Goal: Task Accomplishment & Management: Manage account settings

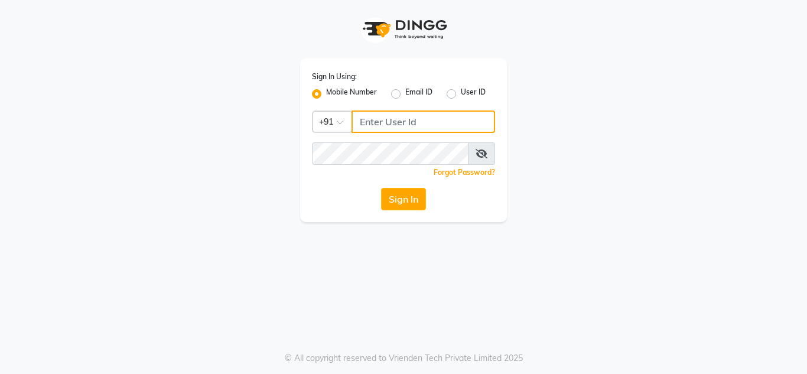
type input "7338382651"
click at [371, 120] on input "7338382651" at bounding box center [423, 121] width 144 height 22
click at [371, 120] on input "Username" at bounding box center [423, 121] width 144 height 22
click at [380, 127] on input "Username" at bounding box center [423, 121] width 144 height 22
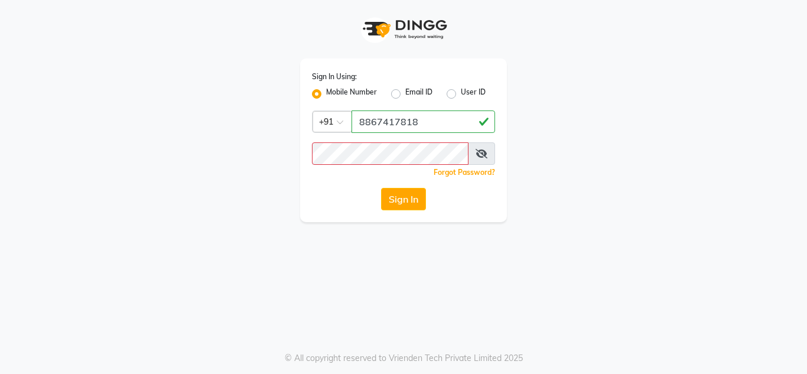
drag, startPoint x: 359, startPoint y: 139, endPoint x: 313, endPoint y: 187, distance: 66.4
click at [313, 187] on div "Sign In Using: Mobile Number Email ID User ID Country Code × [PHONE_NUMBER] Rem…" at bounding box center [403, 140] width 207 height 164
click at [480, 158] on span at bounding box center [481, 153] width 27 height 22
click at [479, 151] on icon at bounding box center [481, 153] width 12 height 9
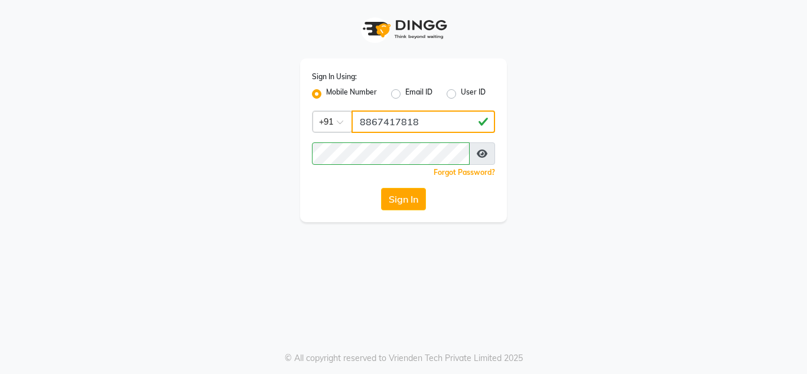
click at [446, 120] on input "8867417818" at bounding box center [423, 121] width 144 height 22
type input "8867417819"
click at [396, 199] on button "Sign In" at bounding box center [403, 199] width 45 height 22
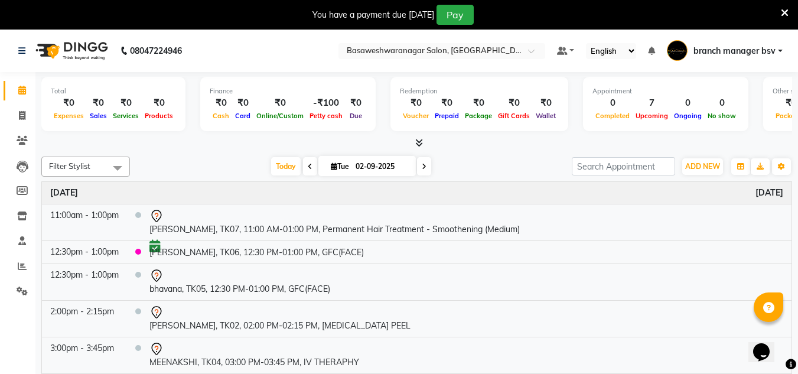
click at [785, 12] on icon at bounding box center [785, 13] width 8 height 11
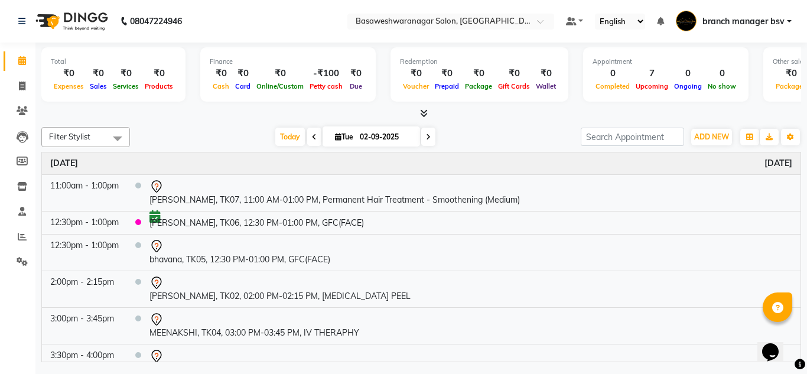
click at [424, 143] on span at bounding box center [428, 137] width 14 height 18
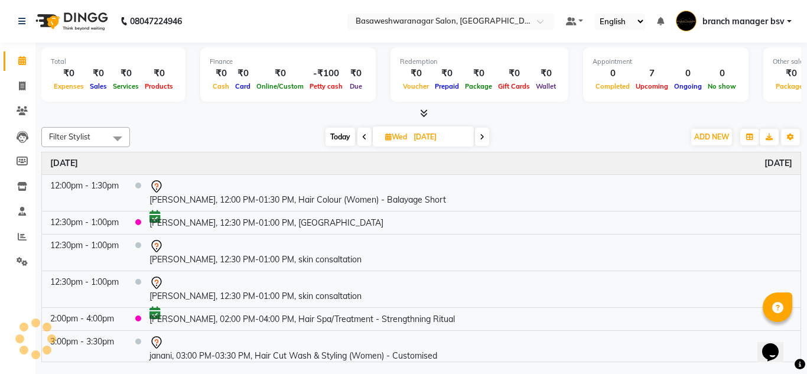
click at [362, 143] on span at bounding box center [364, 137] width 14 height 18
type input "02-09-2025"
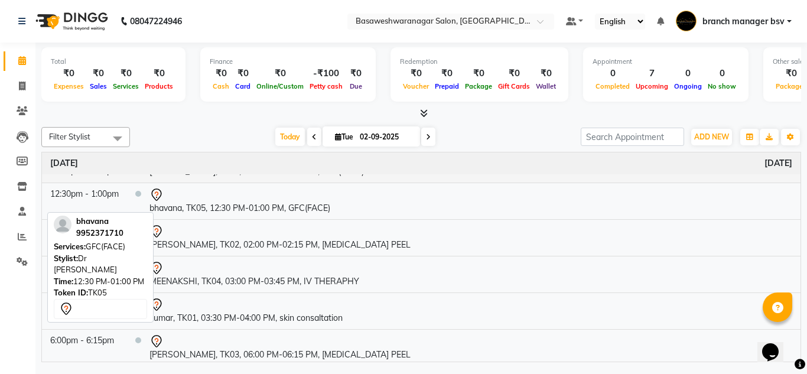
scroll to position [56, 0]
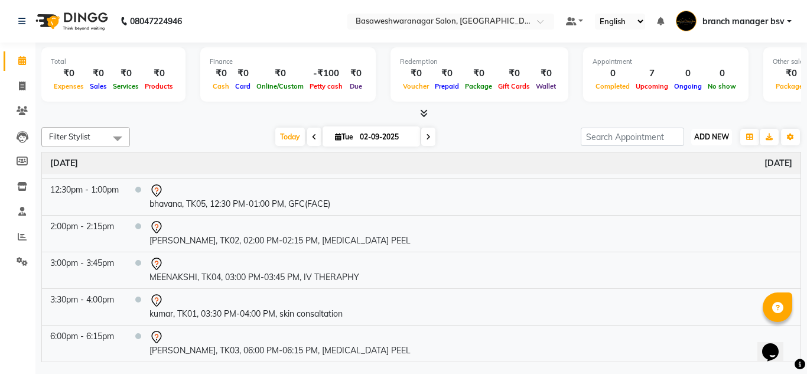
click at [723, 139] on span "ADD NEW" at bounding box center [711, 136] width 35 height 9
click at [700, 157] on button "Add Appointment" at bounding box center [684, 159] width 93 height 15
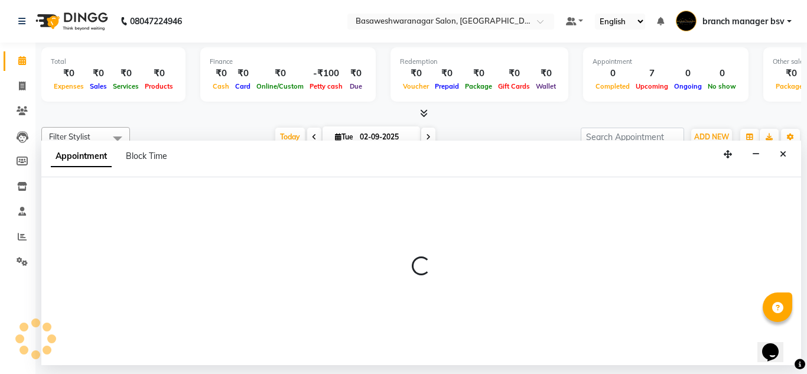
select select "540"
select select "tentative"
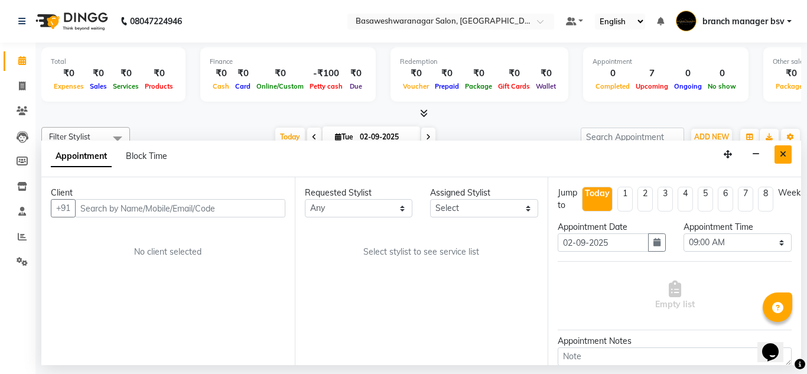
click at [777, 156] on button "Close" at bounding box center [782, 154] width 17 height 18
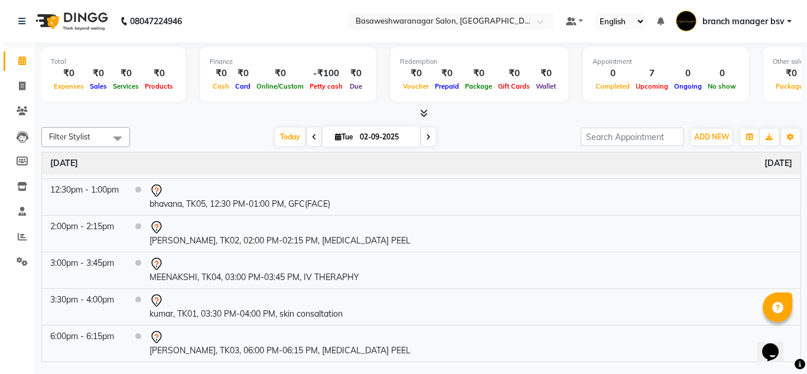
click at [419, 140] on div "[DATE] [DATE]" at bounding box center [355, 137] width 162 height 18
click at [426, 138] on icon at bounding box center [428, 136] width 5 height 7
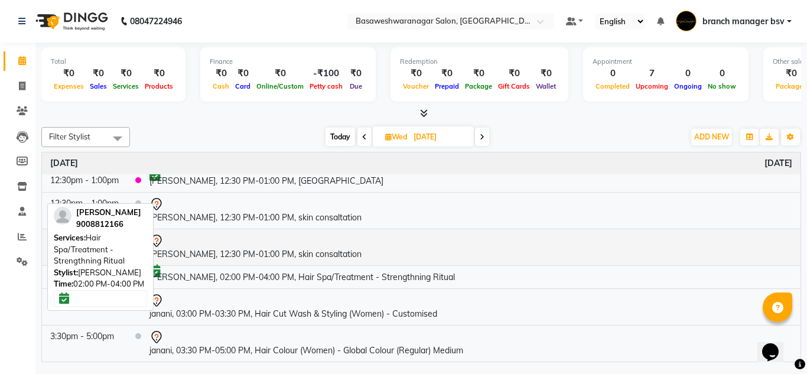
scroll to position [0, 0]
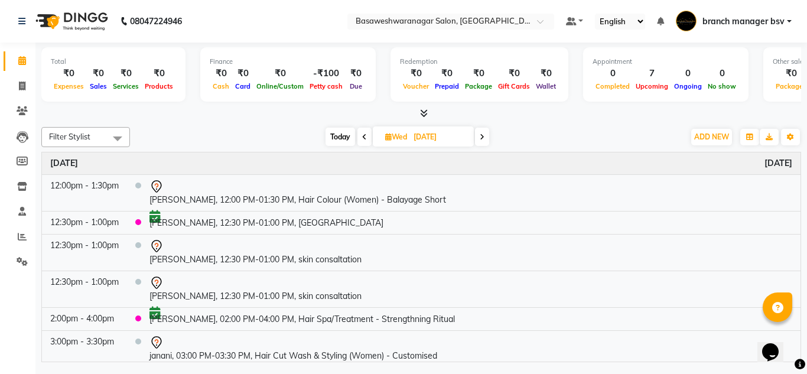
click at [484, 137] on icon at bounding box center [482, 136] width 5 height 7
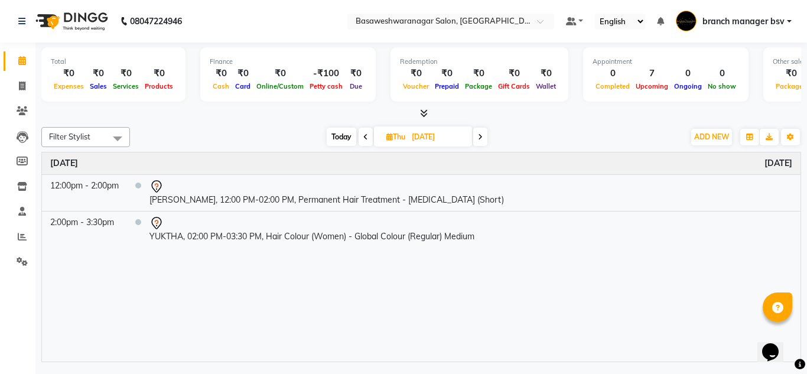
click at [338, 141] on span "Today" at bounding box center [342, 137] width 30 height 18
type input "02-09-2025"
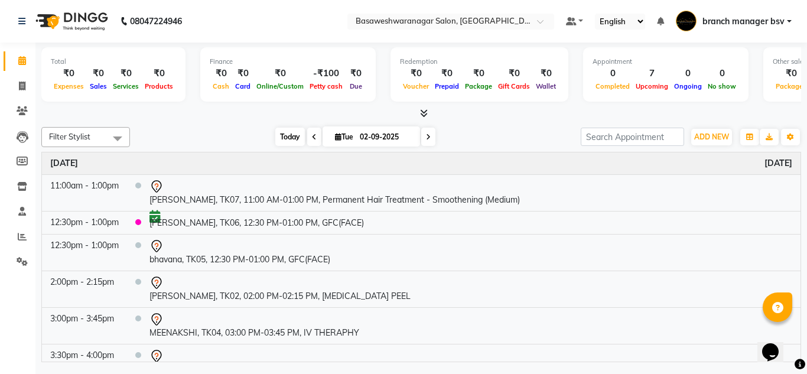
click at [286, 135] on span "Today" at bounding box center [290, 137] width 30 height 18
click at [721, 133] on span "ADD NEW" at bounding box center [711, 136] width 35 height 9
click at [696, 158] on button "Add Appointment" at bounding box center [684, 159] width 93 height 15
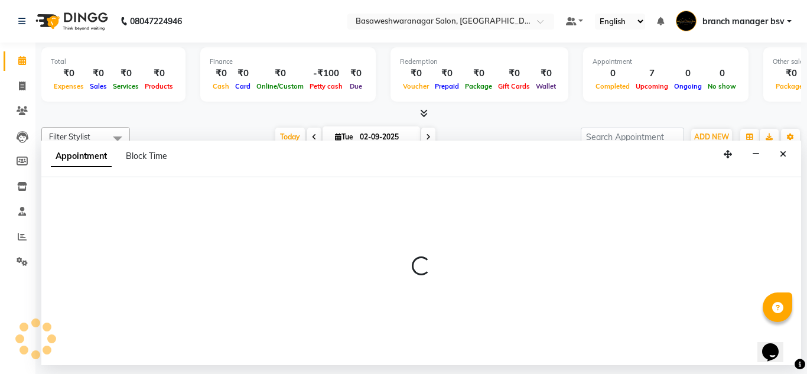
select select "tentative"
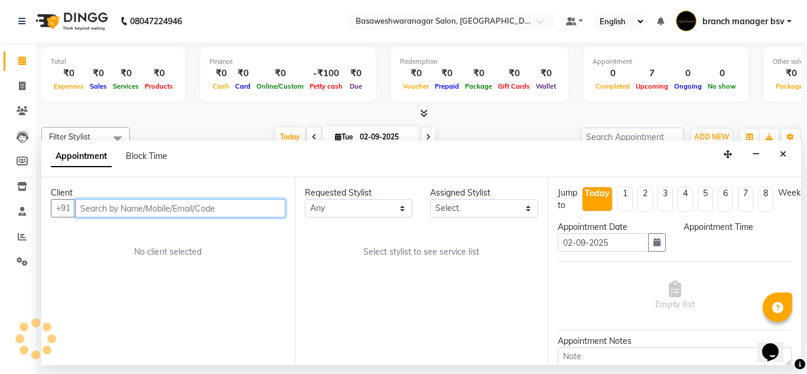
select select "540"
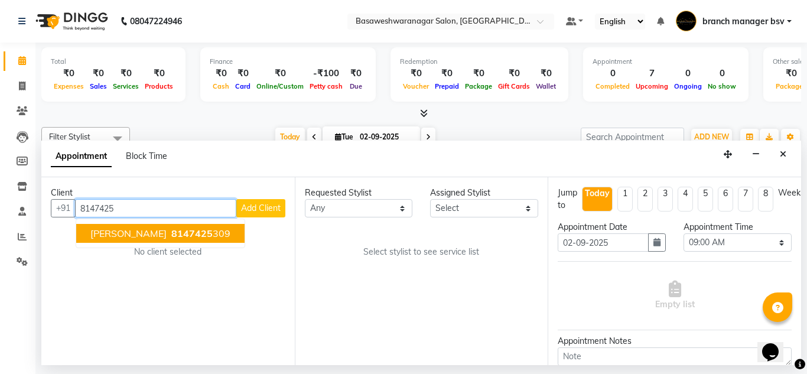
click at [171, 236] on span "8147425" at bounding box center [191, 233] width 41 height 12
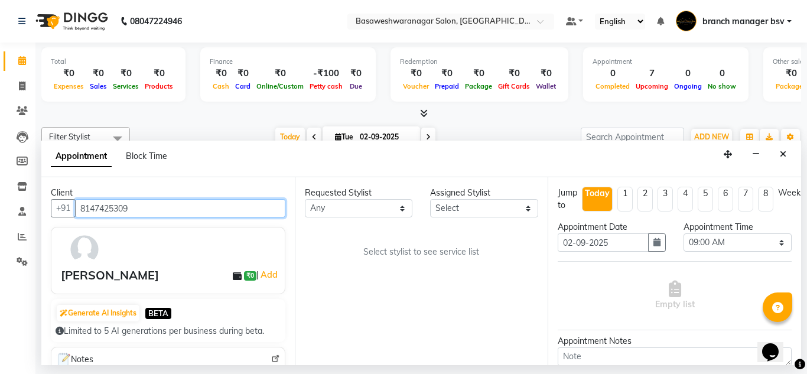
type input "8147425309"
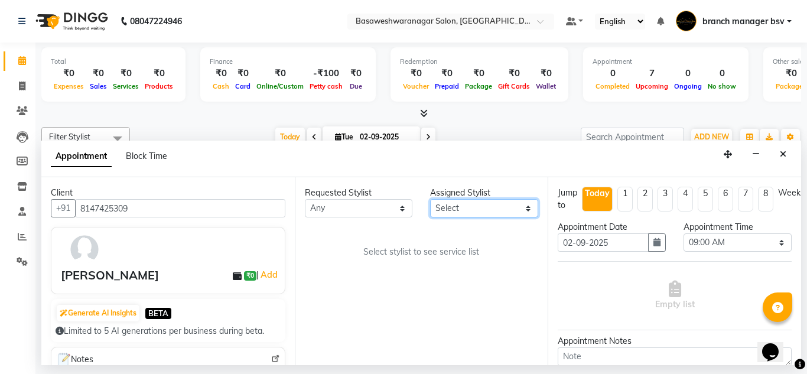
click at [468, 209] on select "Select [PERSON_NAME] manager bsv [PERSON_NAME] [PERSON_NAME] [PERSON_NAME] [PER…" at bounding box center [484, 208] width 108 height 18
select select "47930"
click at [430, 199] on select "Select [PERSON_NAME] manager bsv [PERSON_NAME] [PERSON_NAME] [PERSON_NAME] [PER…" at bounding box center [484, 208] width 108 height 18
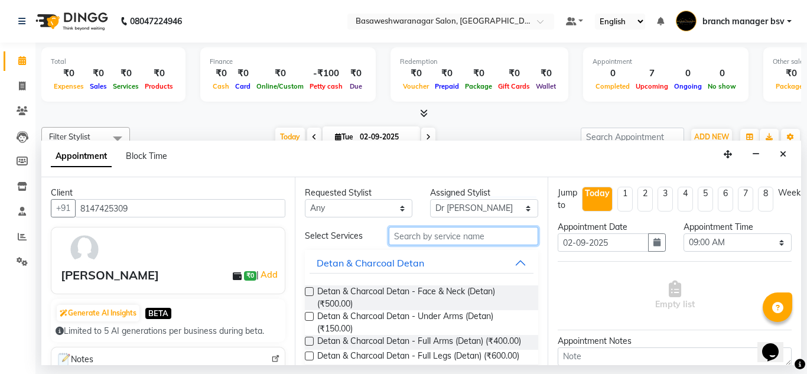
click at [402, 234] on input "text" at bounding box center [464, 236] width 150 height 18
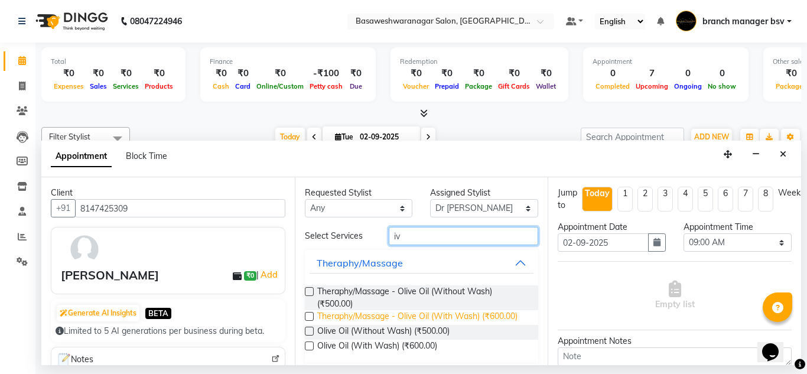
scroll to position [44, 0]
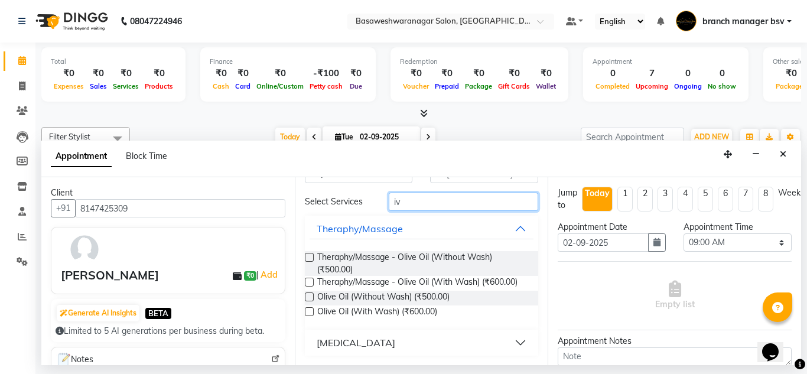
type input "iv"
click at [336, 343] on div "[MEDICAL_DATA]" at bounding box center [356, 342] width 79 height 14
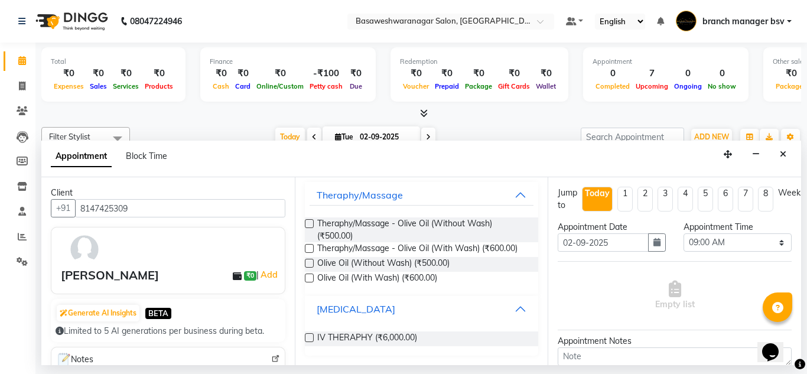
scroll to position [78, 0]
click at [304, 336] on div "Requested Stylist Any [PERSON_NAME] manager bsv [PERSON_NAME] [PERSON_NAME] [PE…" at bounding box center [421, 271] width 253 height 188
click at [307, 340] on label at bounding box center [309, 337] width 9 height 9
click at [307, 340] on input "checkbox" at bounding box center [309, 339] width 8 height 8
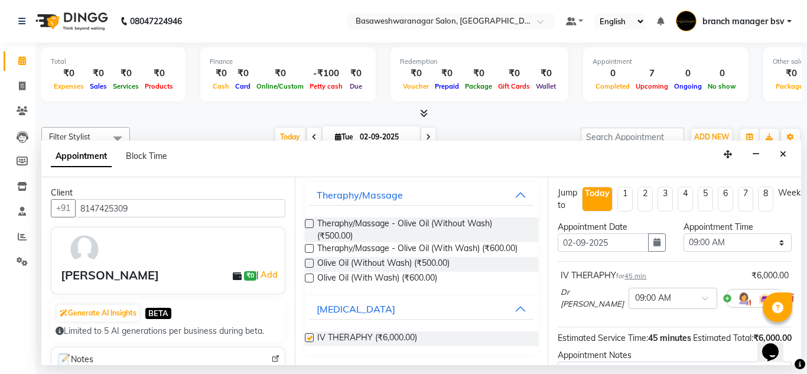
checkbox input "false"
click at [696, 244] on select "Select 09:00 AM 09:15 AM 09:30 AM 09:45 AM 10:00 AM 10:15 AM 10:30 AM 10:45 AM …" at bounding box center [737, 242] width 108 height 18
select select "960"
click at [683, 233] on select "Select 09:00 AM 09:15 AM 09:30 AM 09:45 AM 10:00 AM 10:15 AM 10:30 AM 10:45 AM …" at bounding box center [737, 242] width 108 height 18
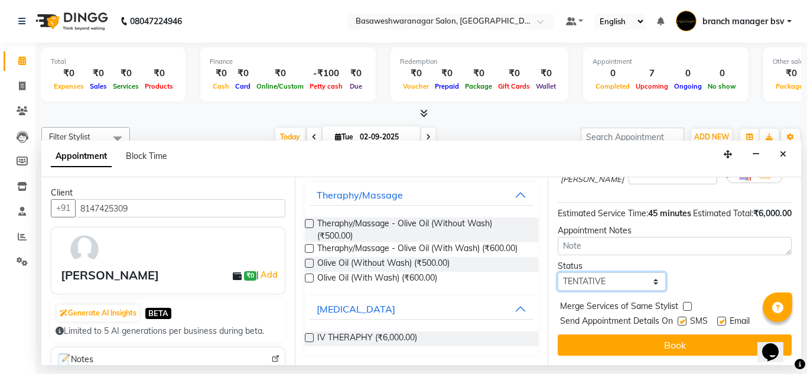
click at [586, 275] on select "Select TENTATIVE CONFIRM CHECK-IN UPCOMING" at bounding box center [611, 281] width 108 height 18
select select "confirm booking"
click at [557, 272] on select "Select TENTATIVE CONFIRM CHECK-IN UPCOMING" at bounding box center [611, 281] width 108 height 18
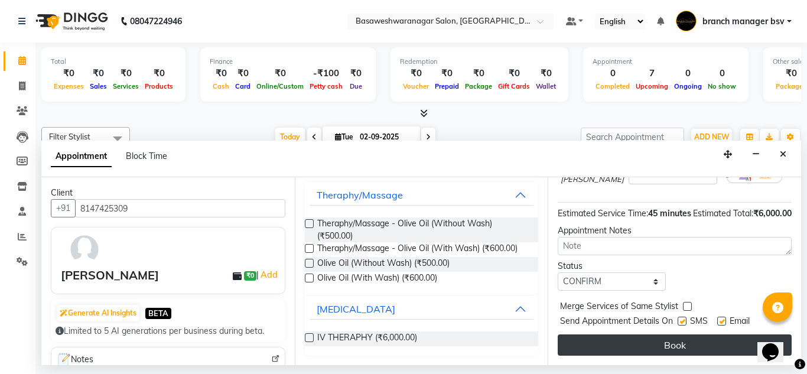
click at [606, 337] on button "Book" at bounding box center [674, 344] width 234 height 21
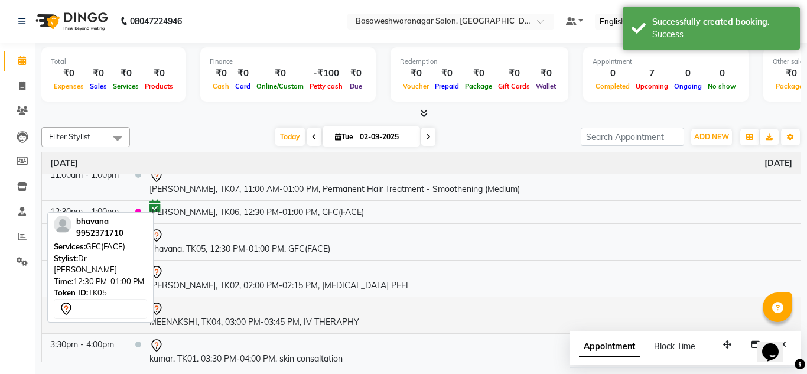
scroll to position [0, 0]
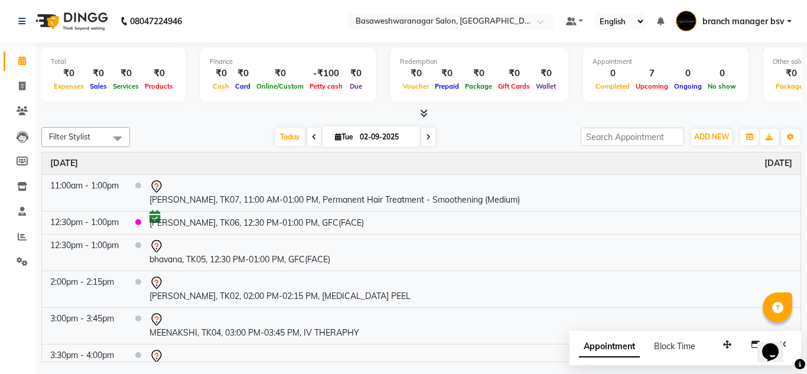
click at [426, 135] on icon at bounding box center [428, 136] width 5 height 7
type input "[DATE]"
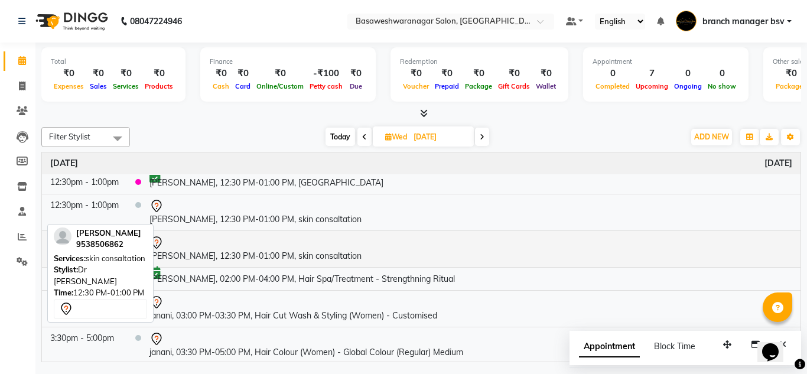
scroll to position [42, 0]
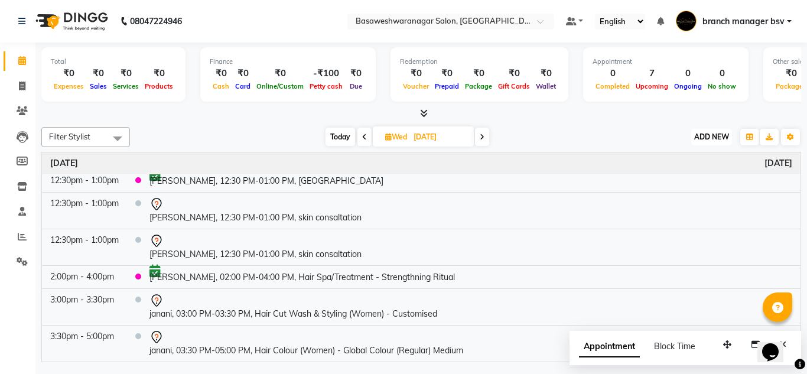
click at [712, 138] on span "ADD NEW" at bounding box center [711, 136] width 35 height 9
click at [672, 157] on button "Add Appointment" at bounding box center [684, 159] width 93 height 15
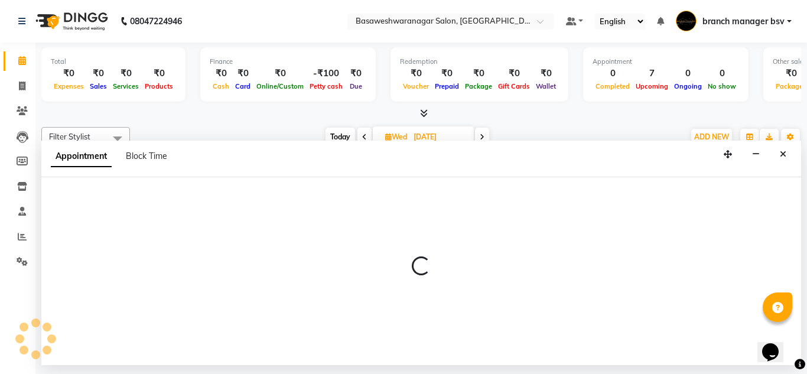
select select "tentative"
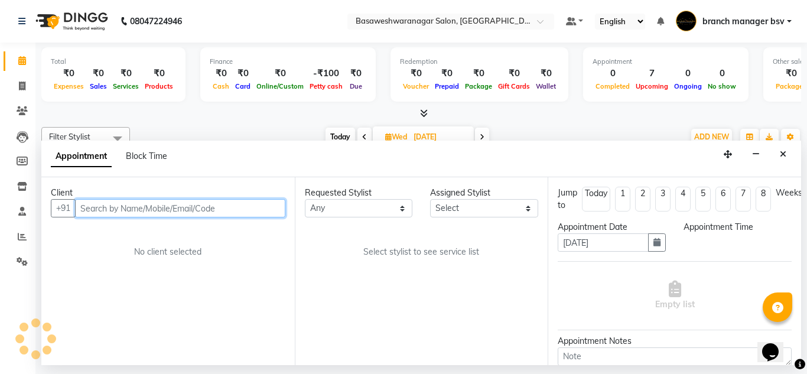
select select "540"
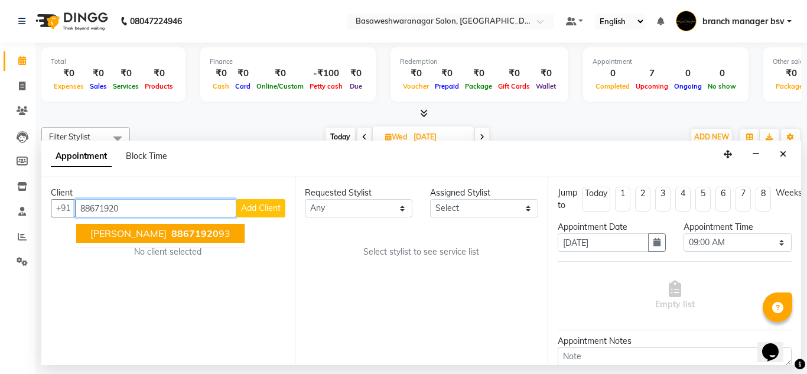
click at [171, 239] on span "88671920" at bounding box center [194, 233] width 47 height 12
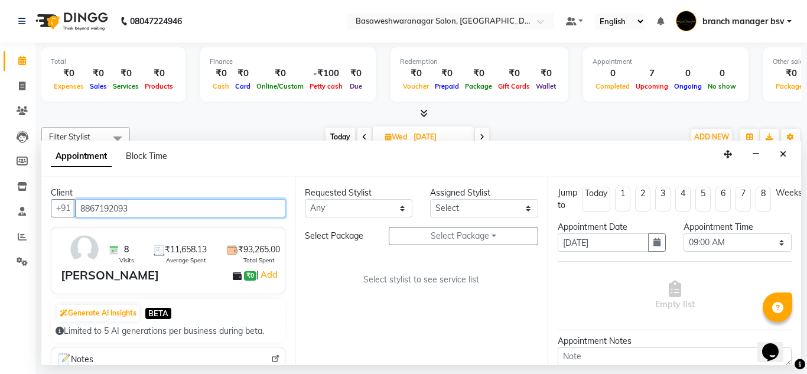
type input "8867192093"
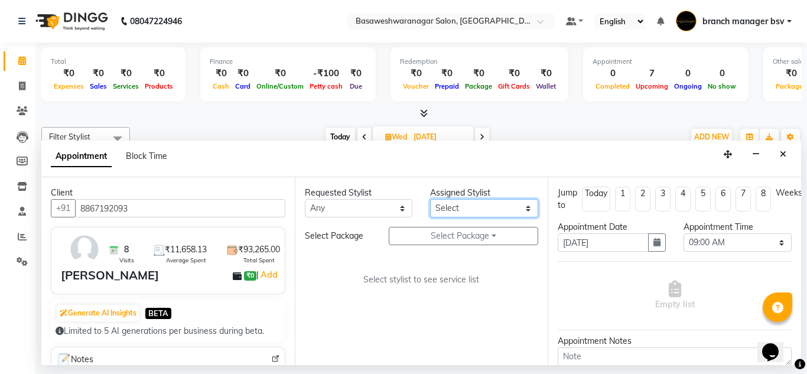
click at [467, 202] on select "Select [PERSON_NAME] manager bsv [PERSON_NAME] [PERSON_NAME] [PERSON_NAME] [PER…" at bounding box center [484, 208] width 108 height 18
select select "47930"
click at [430, 199] on select "Select [PERSON_NAME] manager bsv [PERSON_NAME] [PERSON_NAME] [PERSON_NAME] [PER…" at bounding box center [484, 208] width 108 height 18
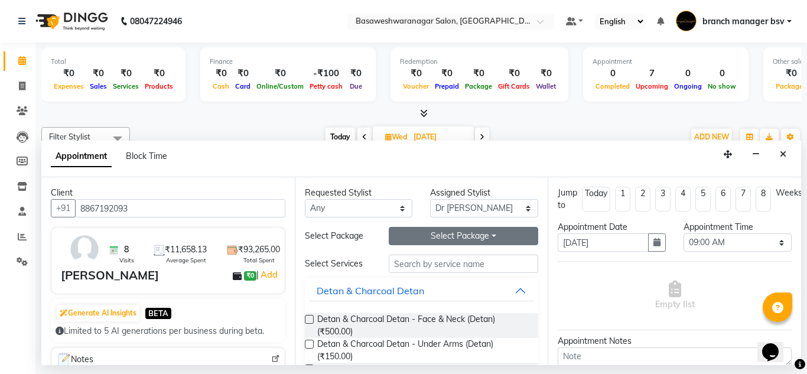
click at [410, 237] on button "Select Package Toggle Dropdown" at bounding box center [464, 236] width 150 height 18
click at [410, 256] on li "[PERSON_NAME] MNRF+HYDRA+PEEL" at bounding box center [484, 260] width 191 height 17
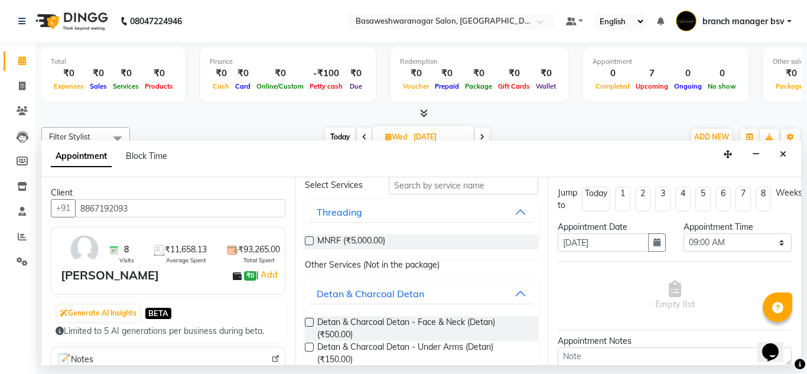
scroll to position [0, 0]
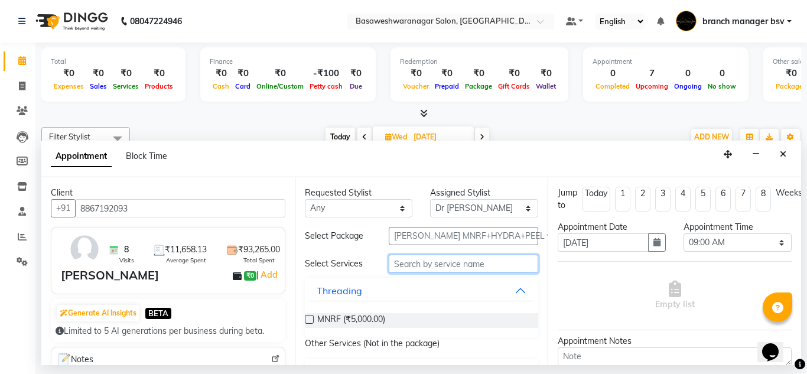
click at [409, 263] on input "text" at bounding box center [464, 264] width 150 height 18
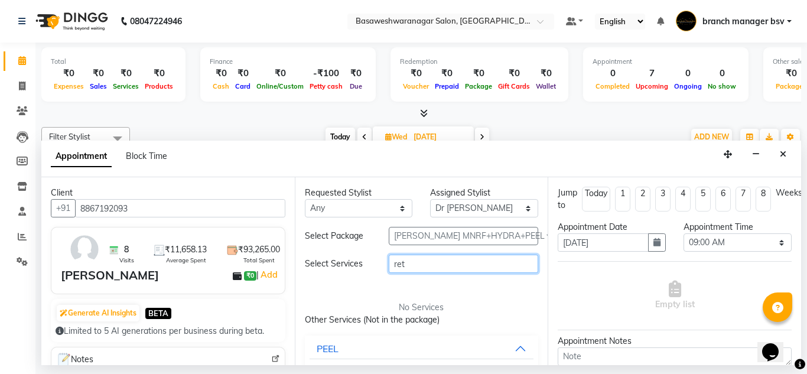
scroll to position [40, 0]
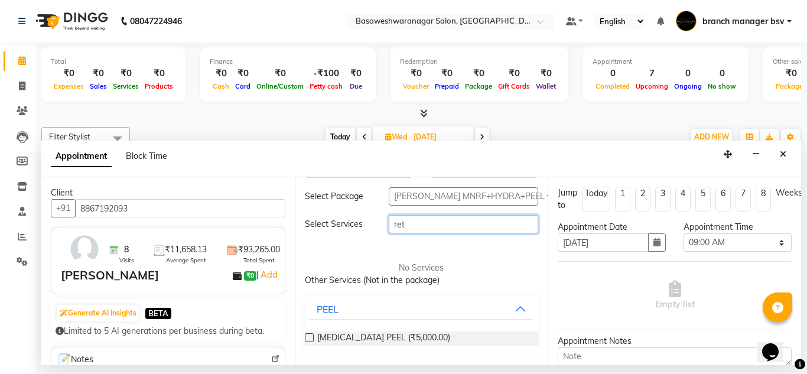
type input "ret"
click at [305, 337] on label at bounding box center [309, 337] width 9 height 9
click at [305, 337] on input "checkbox" at bounding box center [309, 339] width 8 height 8
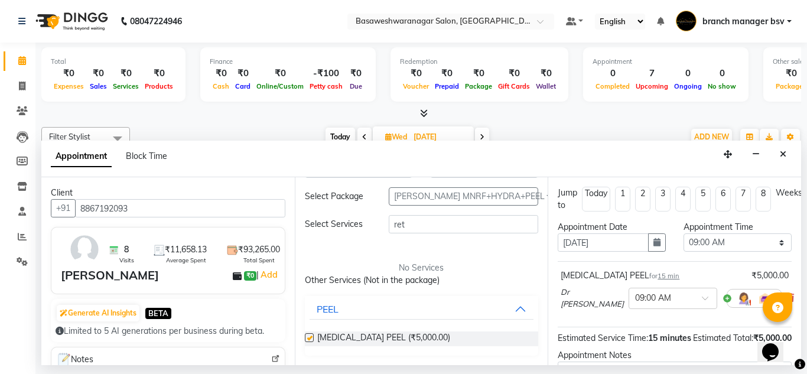
checkbox input "false"
click at [735, 242] on select "Select 09:00 AM 09:15 AM 09:30 AM 09:45 AM 10:00 AM 10:15 AM 10:30 AM 10:45 AM …" at bounding box center [737, 242] width 108 height 18
select select "900"
click at [683, 233] on select "Select 09:00 AM 09:15 AM 09:30 AM 09:45 AM 10:00 AM 10:15 AM 10:30 AM 10:45 AM …" at bounding box center [737, 242] width 108 height 18
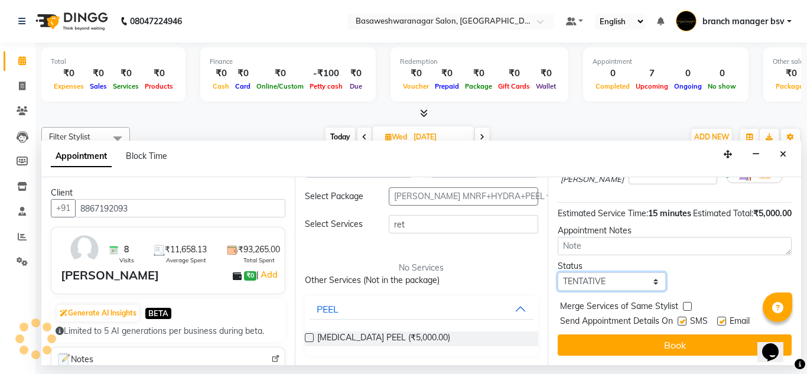
click at [585, 272] on select "Select TENTATIVE CONFIRM UPCOMING" at bounding box center [611, 281] width 108 height 18
select select "confirm booking"
click at [557, 272] on select "Select TENTATIVE CONFIRM UPCOMING" at bounding box center [611, 281] width 108 height 18
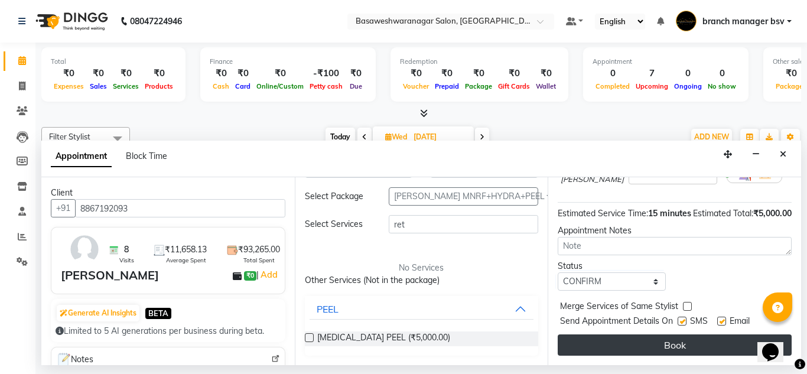
click at [608, 334] on button "Book" at bounding box center [674, 344] width 234 height 21
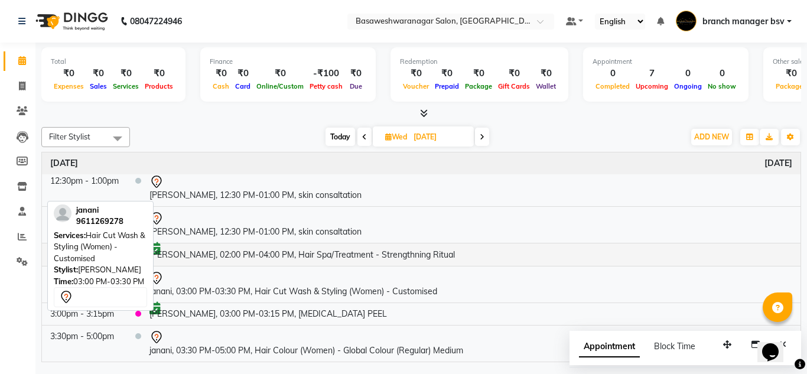
scroll to position [0, 0]
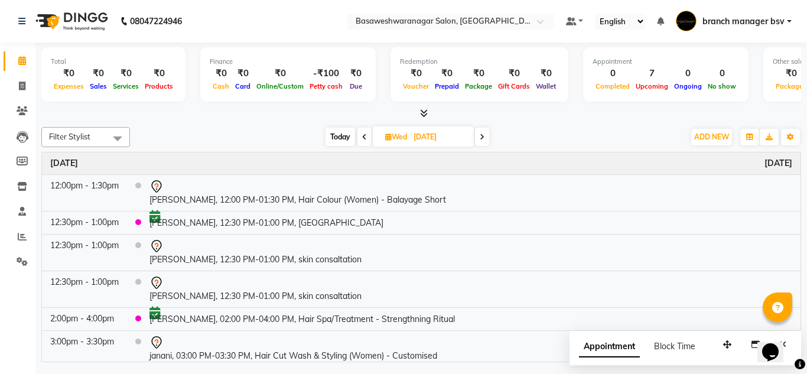
click at [344, 136] on span "Today" at bounding box center [340, 137] width 30 height 18
type input "02-09-2025"
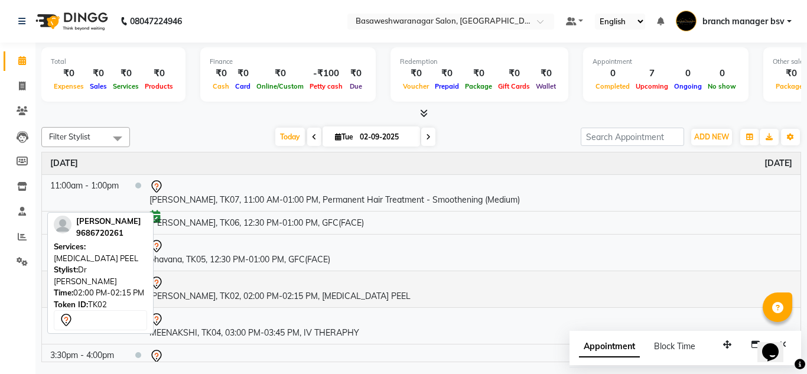
scroll to position [79, 0]
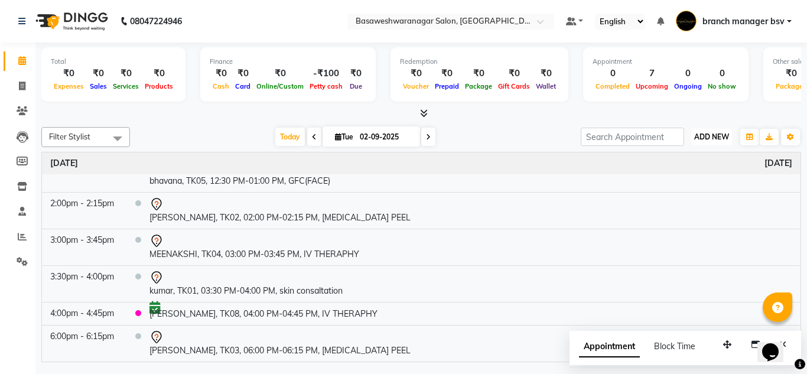
click at [708, 142] on button "ADD NEW Toggle Dropdown" at bounding box center [711, 137] width 41 height 17
click at [689, 168] on link "Add Invoice" at bounding box center [684, 174] width 93 height 15
select select "service"
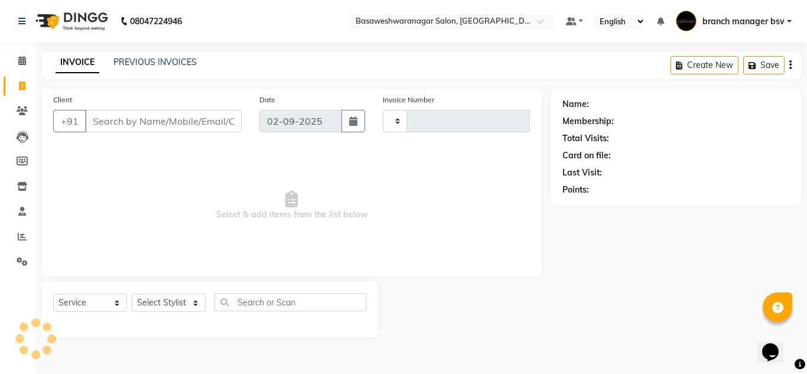
type input "1001"
select select "842"
click at [25, 60] on icon at bounding box center [22, 60] width 8 height 9
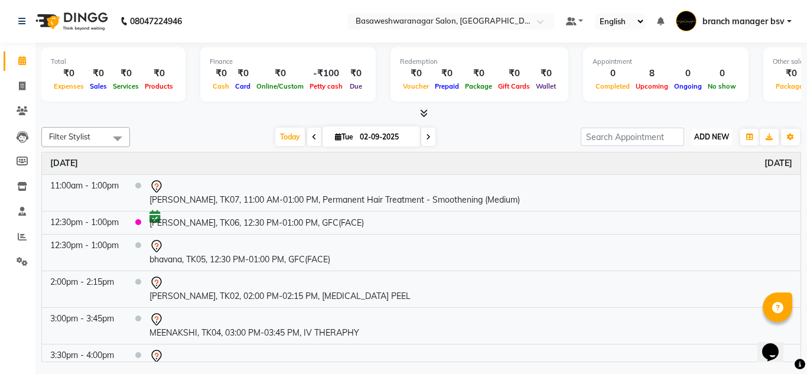
click at [723, 139] on span "ADD NEW" at bounding box center [711, 136] width 35 height 9
click at [696, 161] on button "Add Appointment" at bounding box center [684, 159] width 93 height 15
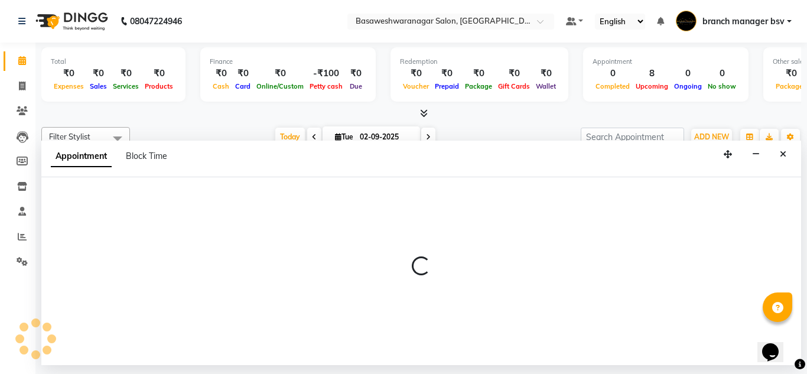
select select "540"
select select "tentative"
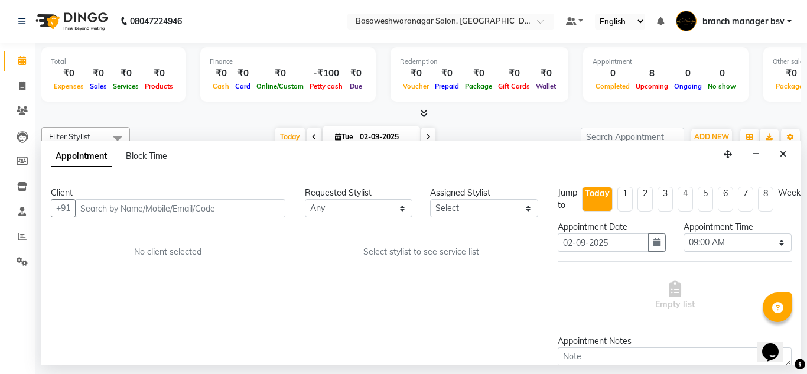
click at [143, 213] on input "text" at bounding box center [180, 208] width 210 height 18
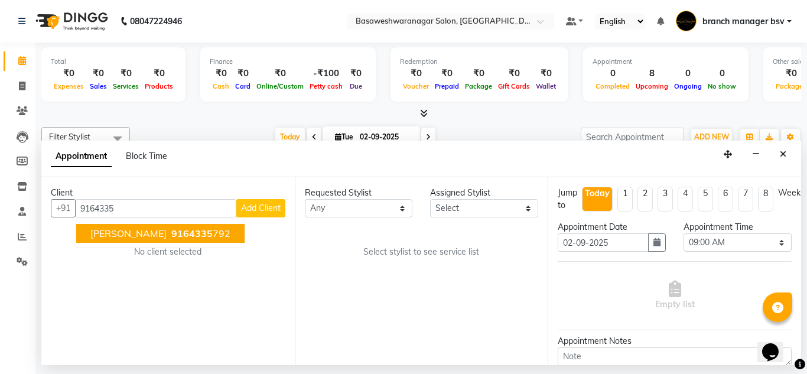
click at [171, 231] on span "9164335" at bounding box center [191, 233] width 41 height 12
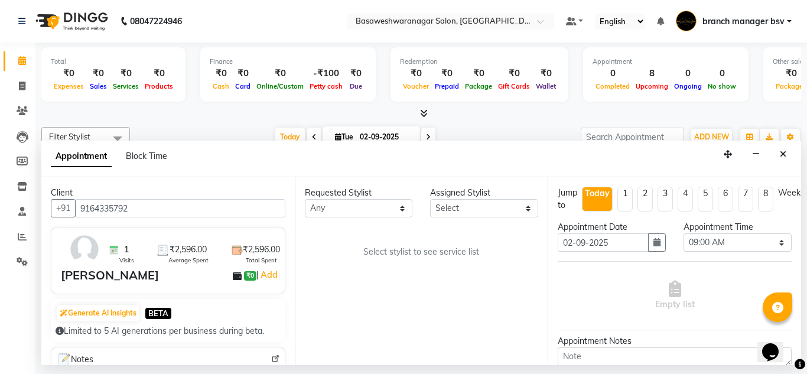
type input "9164335792"
click at [474, 209] on select "Select [PERSON_NAME] manager bsv [PERSON_NAME] [PERSON_NAME] [PERSON_NAME] [PER…" at bounding box center [484, 208] width 108 height 18
select select "47930"
click at [430, 199] on select "Select [PERSON_NAME] manager bsv [PERSON_NAME] [PERSON_NAME] [PERSON_NAME] [PER…" at bounding box center [484, 208] width 108 height 18
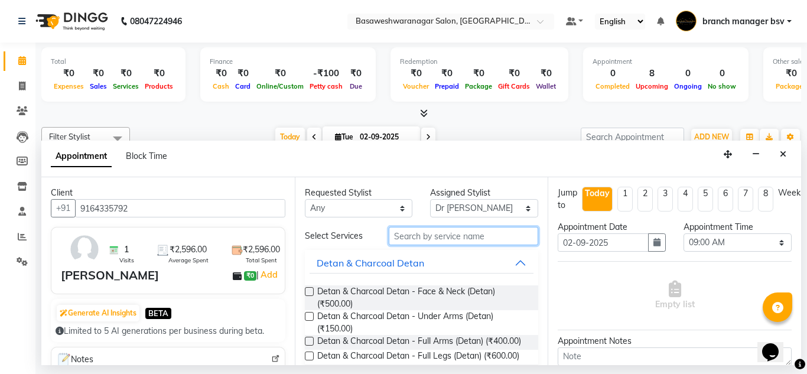
click at [403, 242] on input "text" at bounding box center [464, 236] width 150 height 18
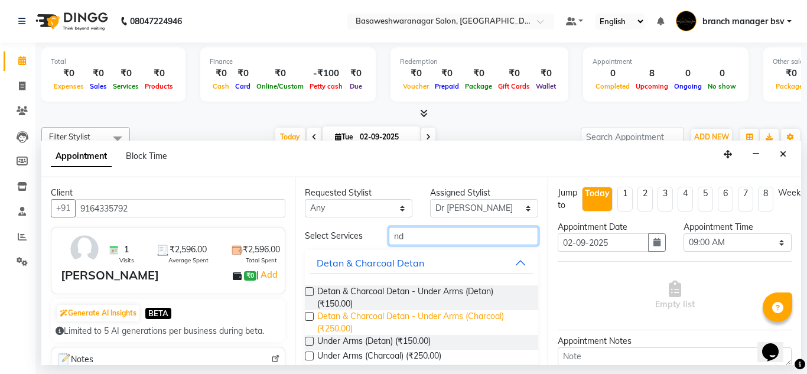
type input "n"
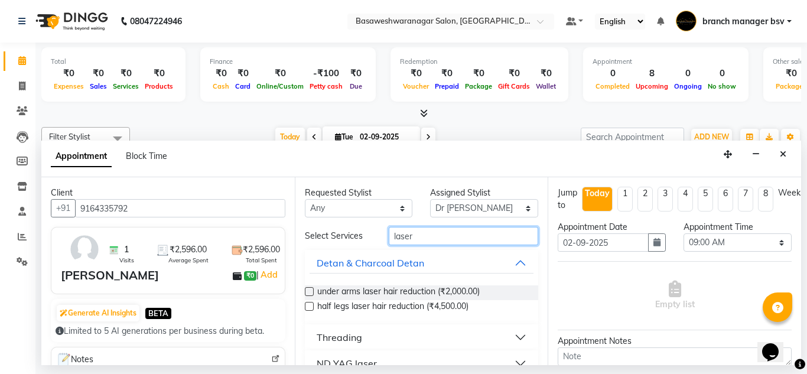
scroll to position [21, 0]
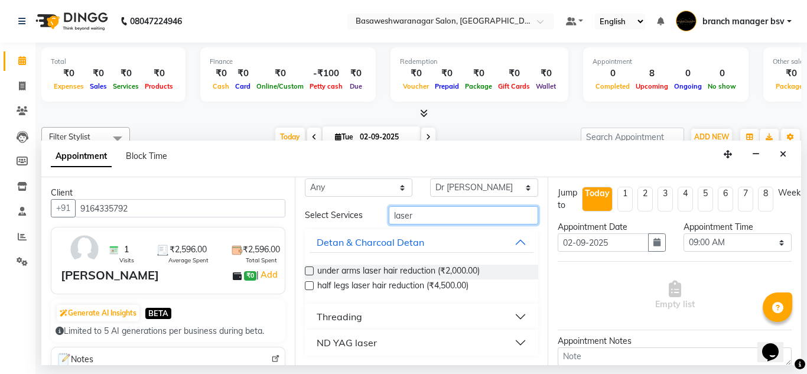
type input "laser"
click at [361, 344] on div "ND YAG laser" at bounding box center [347, 342] width 60 height 14
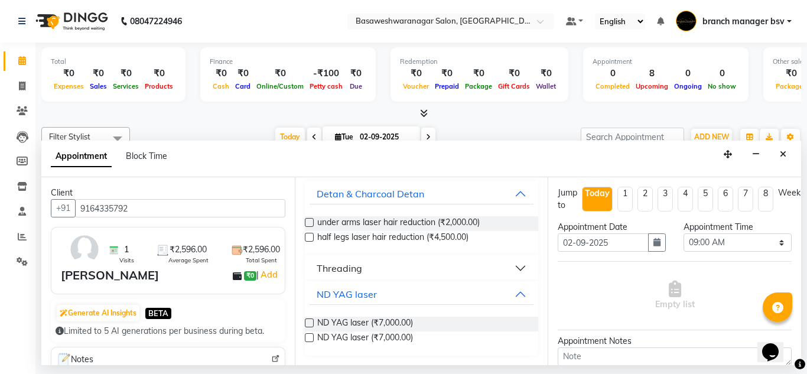
click at [308, 322] on label at bounding box center [309, 322] width 9 height 9
click at [308, 322] on input "checkbox" at bounding box center [309, 324] width 8 height 8
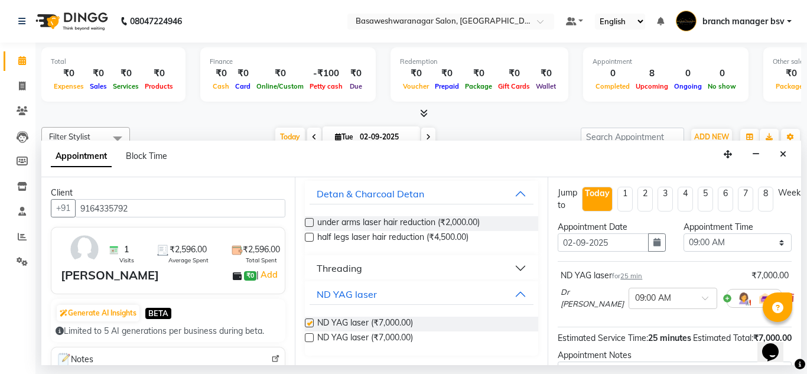
checkbox input "false"
click at [711, 246] on select "Select 09:00 AM 09:15 AM 09:30 AM 09:45 AM 10:00 AM 10:15 AM 10:30 AM 10:45 AM …" at bounding box center [737, 242] width 108 height 18
select select "1020"
click at [683, 233] on select "Select 09:00 AM 09:15 AM 09:30 AM 09:45 AM 10:00 AM 10:15 AM 10:30 AM 10:45 AM …" at bounding box center [737, 242] width 108 height 18
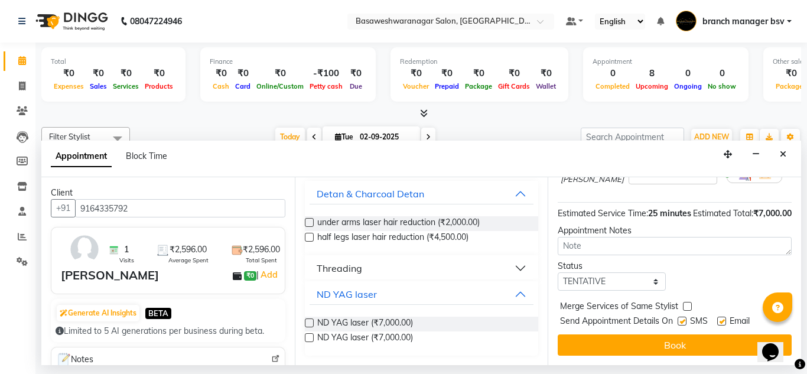
scroll to position [144, 0]
click at [613, 272] on select "Select TENTATIVE CONFIRM CHECK-IN UPCOMING" at bounding box center [611, 281] width 108 height 18
select select "confirm booking"
click at [557, 272] on select "Select TENTATIVE CONFIRM CHECK-IN UPCOMING" at bounding box center [611, 281] width 108 height 18
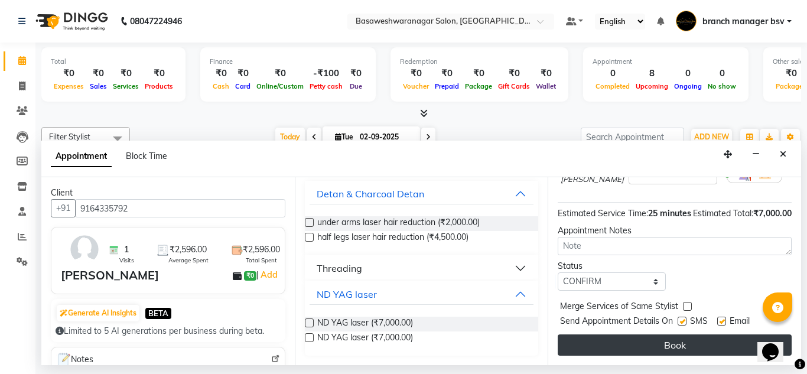
click at [648, 334] on button "Book" at bounding box center [674, 344] width 234 height 21
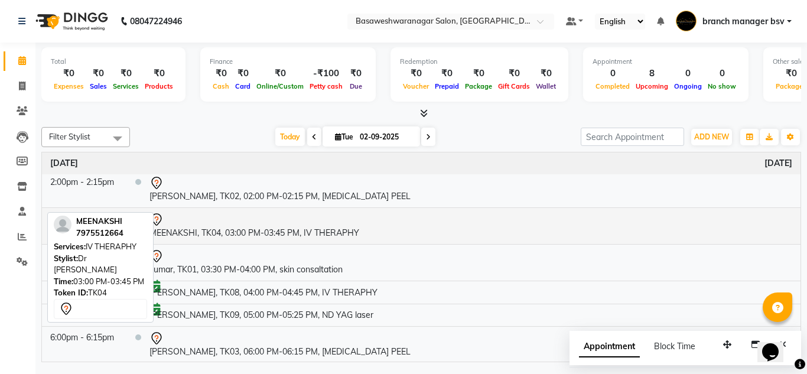
scroll to position [0, 0]
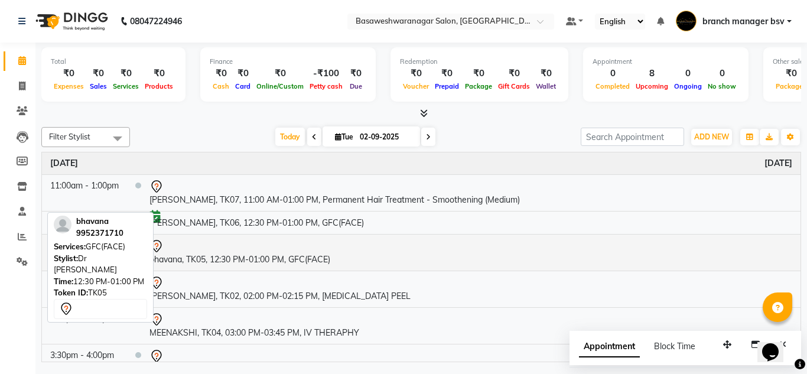
click at [220, 255] on td "bhavana, TK05, 12:30 PM-01:00 PM, GFC(FACE)" at bounding box center [470, 252] width 659 height 37
select select "7"
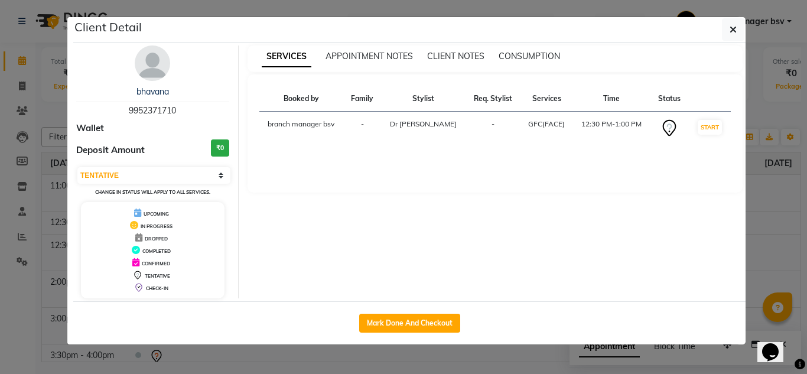
click at [15, 201] on ngb-modal-window "Client Detail bhavana 9952371710 Wallet Deposit Amount ₹0 Select IN SERVICE CON…" at bounding box center [403, 187] width 807 height 374
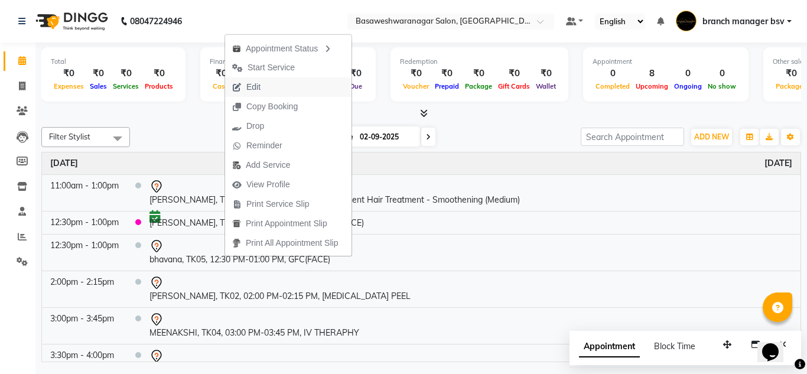
click at [255, 86] on span "Edit" at bounding box center [253, 87] width 14 height 12
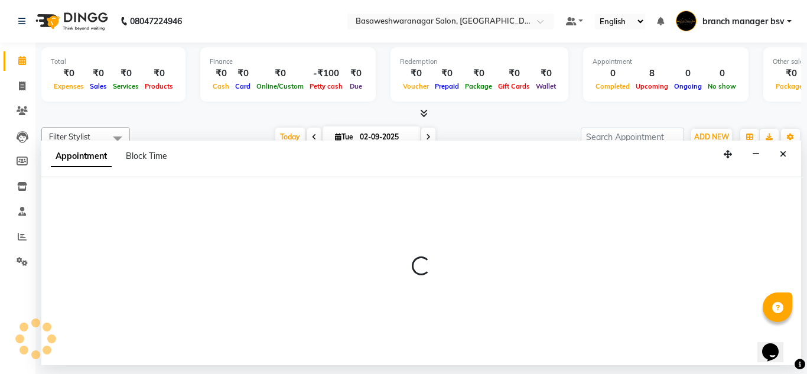
select select "tentative"
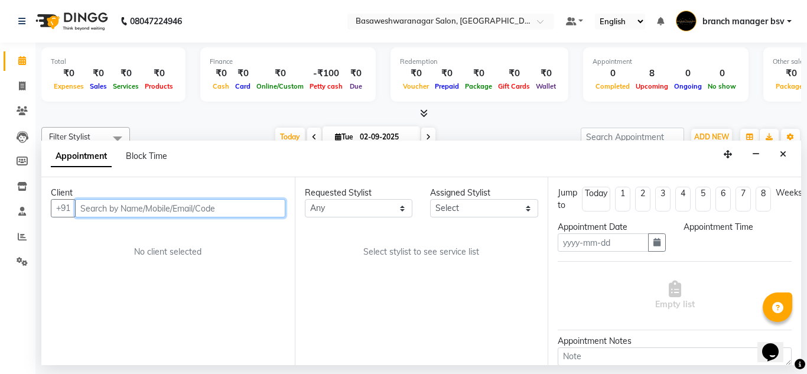
type input "02-09-2025"
select select "47930"
select select "750"
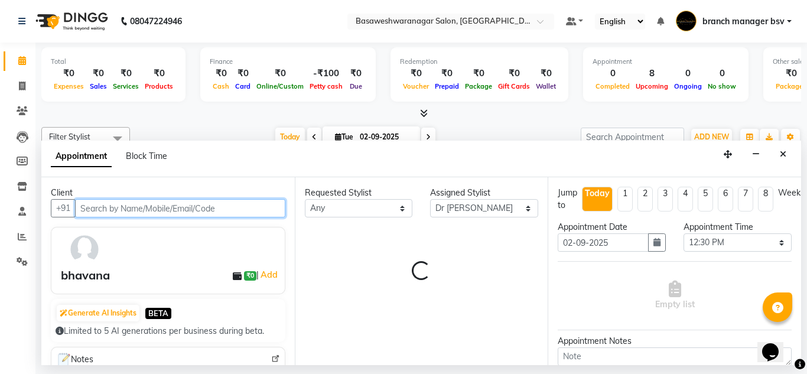
select select "1239"
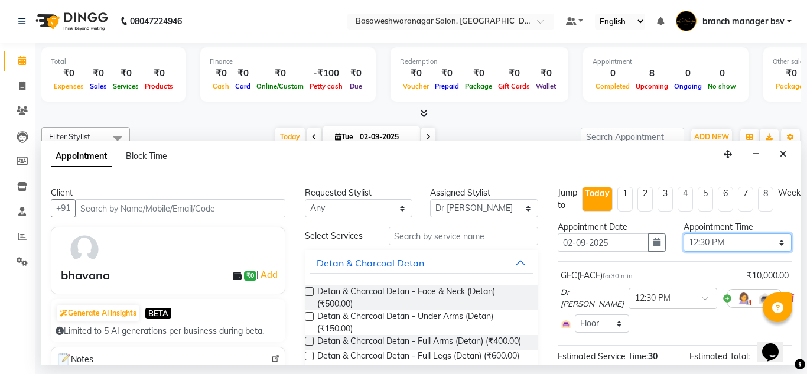
click at [704, 239] on select "Select 09:00 AM 09:15 AM 09:30 AM 09:45 AM 10:00 AM 10:15 AM 10:30 AM 10:45 AM …" at bounding box center [737, 242] width 108 height 18
select select "810"
click at [683, 233] on select "Select 09:00 AM 09:15 AM 09:30 AM 09:45 AM 10:00 AM 10:15 AM 10:30 AM 10:45 AM …" at bounding box center [737, 242] width 108 height 18
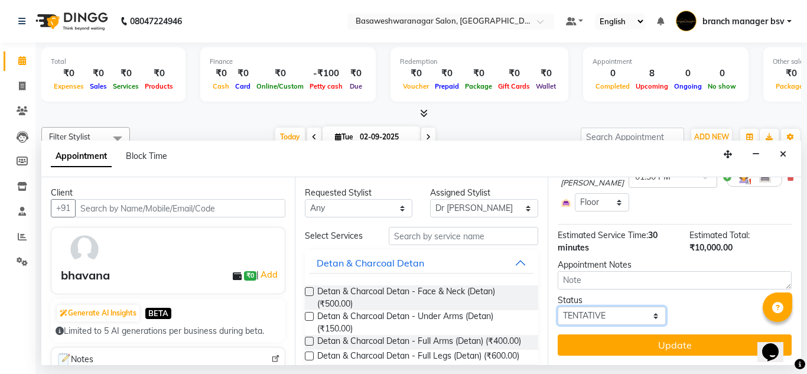
click at [600, 306] on select "Select TENTATIVE CONFIRM CHECK-IN UPCOMING" at bounding box center [611, 315] width 108 height 18
select select "confirm booking"
click at [557, 306] on select "Select TENTATIVE CONFIRM CHECK-IN UPCOMING" at bounding box center [611, 315] width 108 height 18
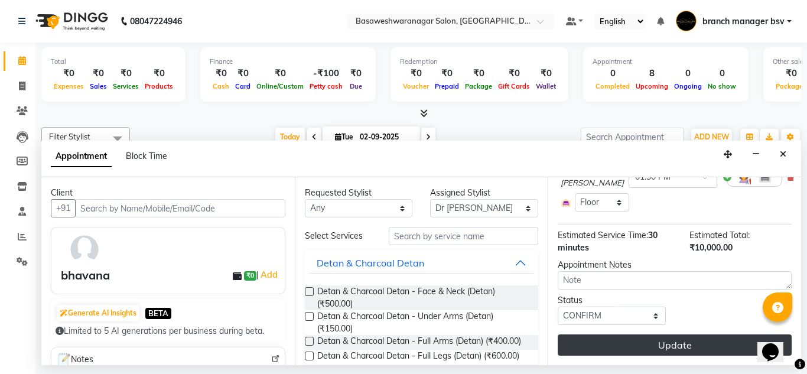
click at [595, 337] on button "Update" at bounding box center [674, 344] width 234 height 21
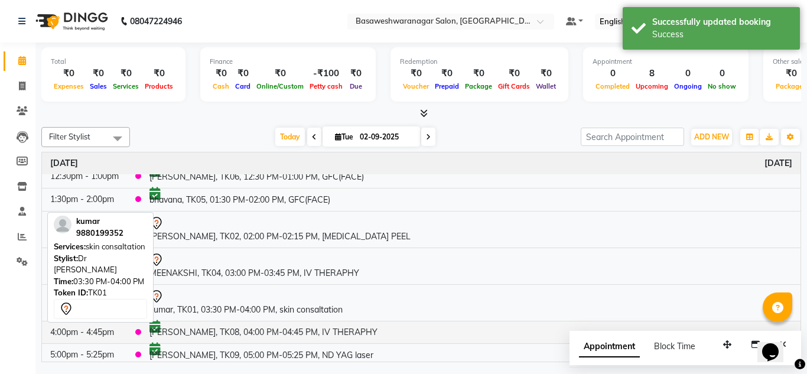
scroll to position [28, 0]
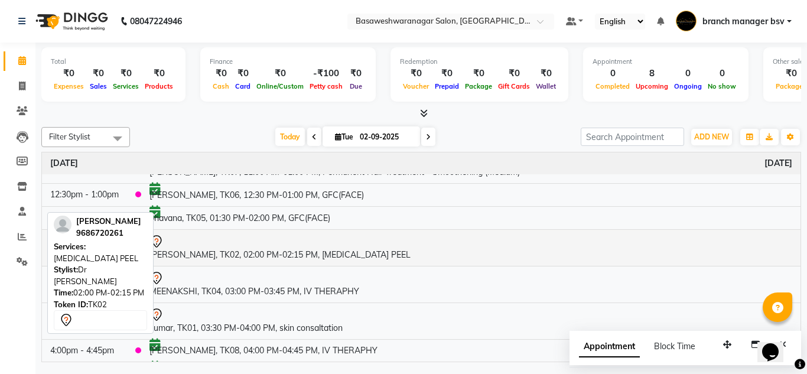
click at [278, 244] on div at bounding box center [470, 241] width 643 height 14
select select "7"
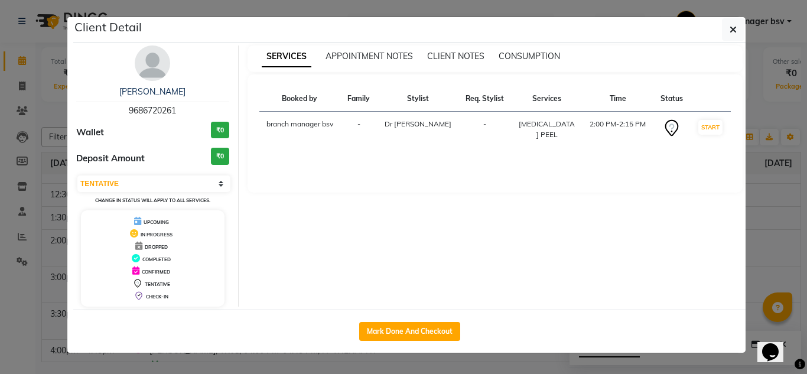
click at [247, 351] on div "Mark Done And Checkout" at bounding box center [409, 330] width 672 height 43
click at [265, 353] on div "Client Detail [PERSON_NAME] 9686720261 Wallet ₹0 Deposit Amount ₹0 Select IN SE…" at bounding box center [403, 185] width 673 height 337
click at [34, 243] on ngb-modal-window "Client Detail [PERSON_NAME] 9686720261 Wallet ₹0 Deposit Amount ₹0 Select IN SE…" at bounding box center [403, 187] width 807 height 374
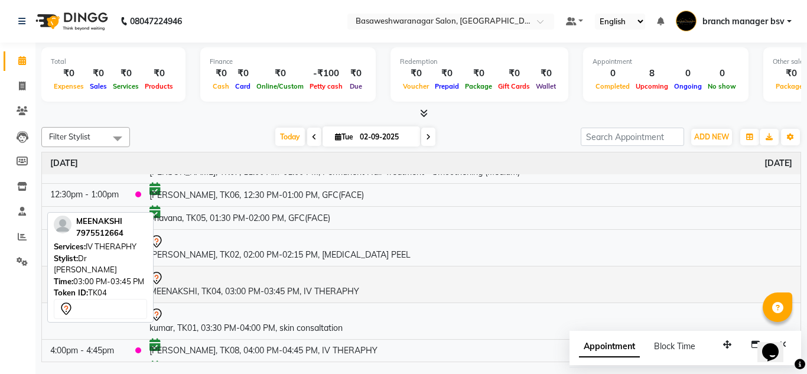
scroll to position [87, 0]
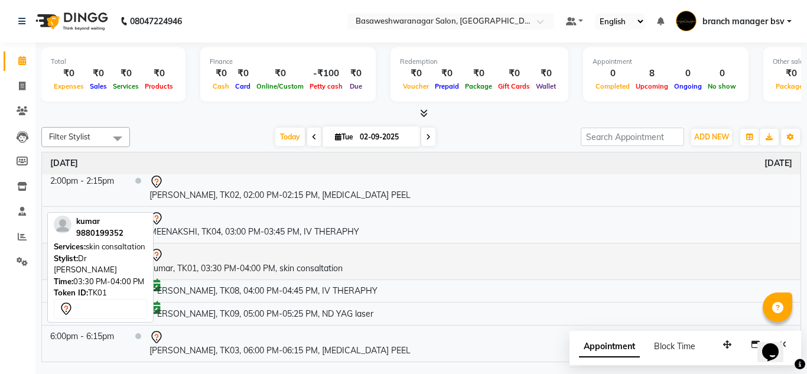
click at [266, 273] on td "kumar, TK01, 03:30 PM-04:00 PM, skin consaltation" at bounding box center [470, 261] width 659 height 37
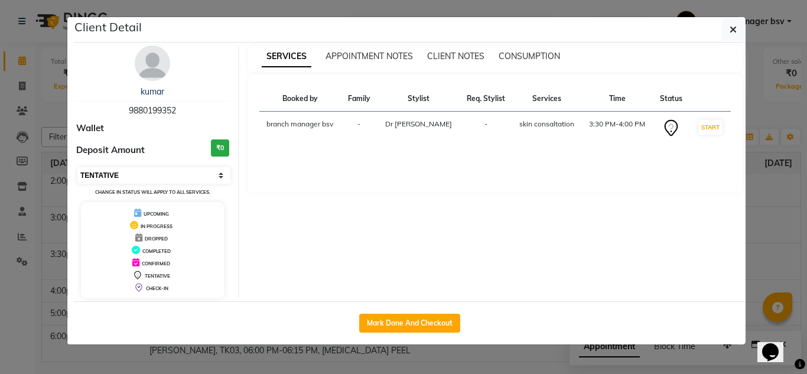
click at [163, 181] on select "Select IN SERVICE CONFIRMED TENTATIVE CHECK IN MARK DONE DROPPED UPCOMING" at bounding box center [153, 175] width 153 height 17
select select "6"
click at [77, 167] on select "Select IN SERVICE CONFIRMED TENTATIVE CHECK IN MARK DONE DROPPED UPCOMING" at bounding box center [153, 175] width 153 height 17
click at [26, 162] on ngb-modal-window "Client Detail kumar 9880199352 Wallet Deposit Amount ₹0 Select IN SERVICE CONFI…" at bounding box center [403, 187] width 807 height 374
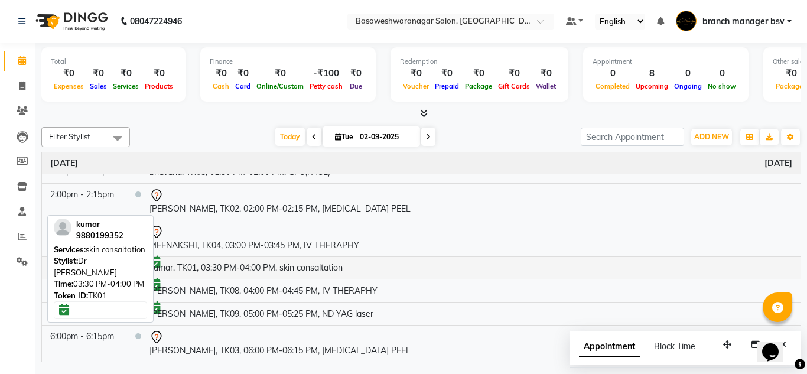
scroll to position [0, 0]
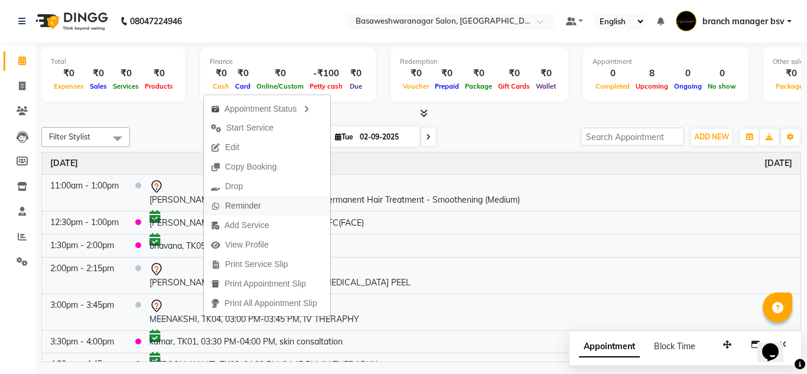
click at [255, 211] on span "Reminder" at bounding box center [243, 206] width 36 height 12
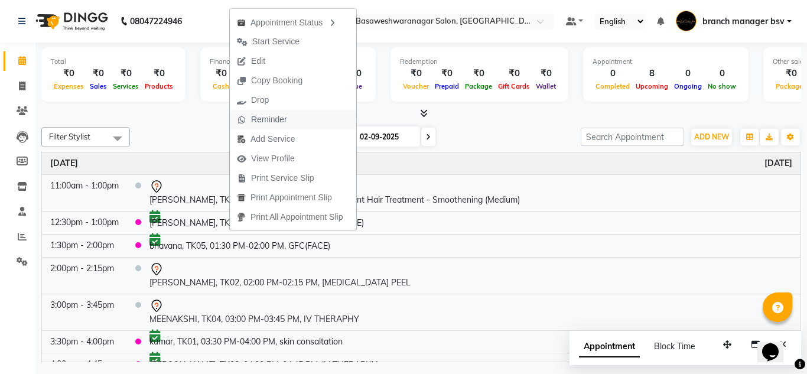
click at [272, 123] on span "Reminder" at bounding box center [269, 119] width 36 height 12
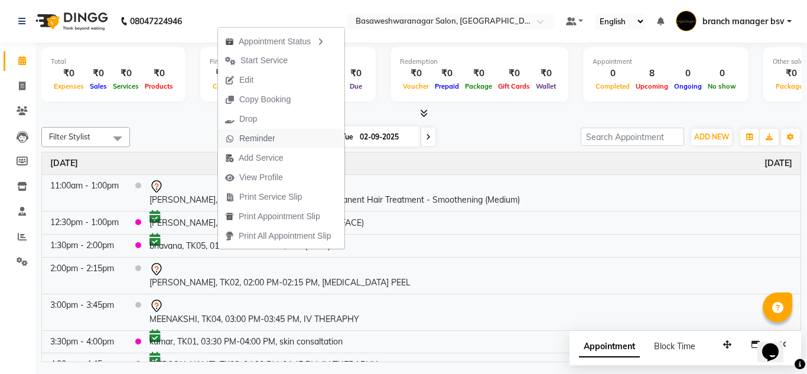
click at [263, 141] on span "Reminder" at bounding box center [257, 138] width 36 height 12
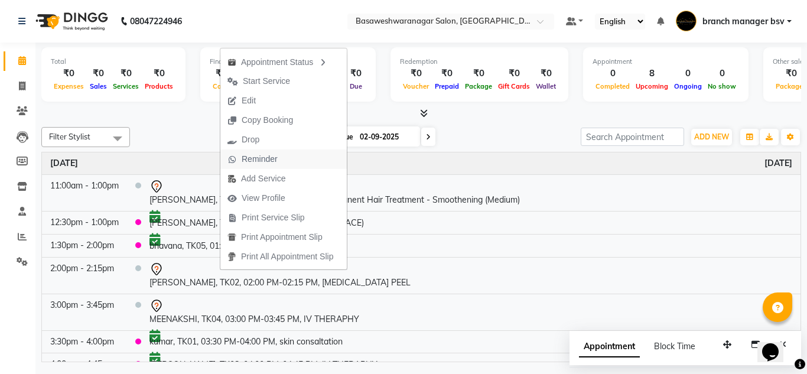
click at [273, 167] on span "Reminder" at bounding box center [252, 158] width 64 height 19
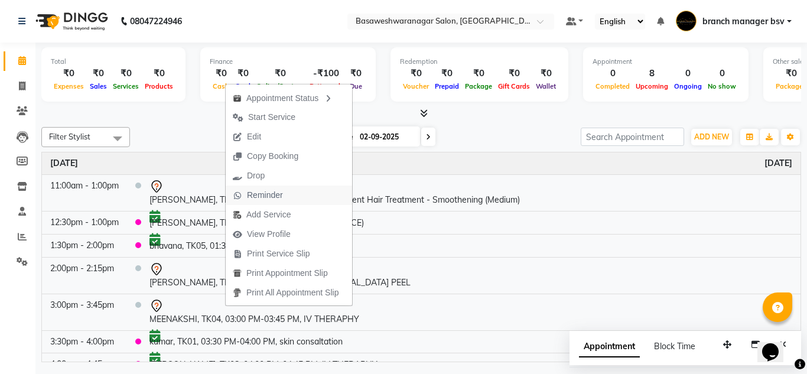
click at [265, 196] on span "Reminder" at bounding box center [265, 195] width 36 height 12
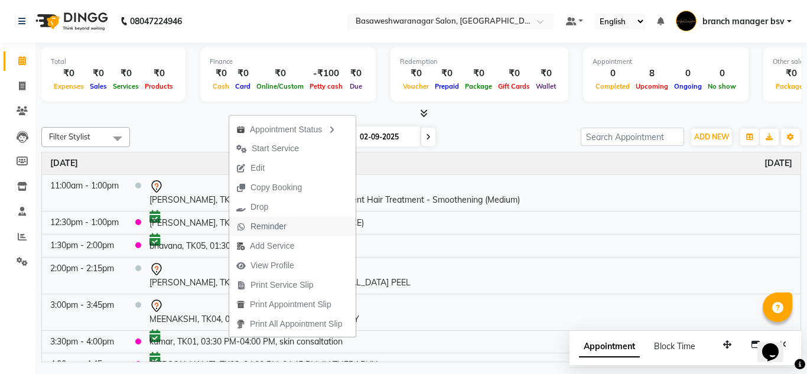
click at [260, 224] on span "Reminder" at bounding box center [268, 226] width 36 height 12
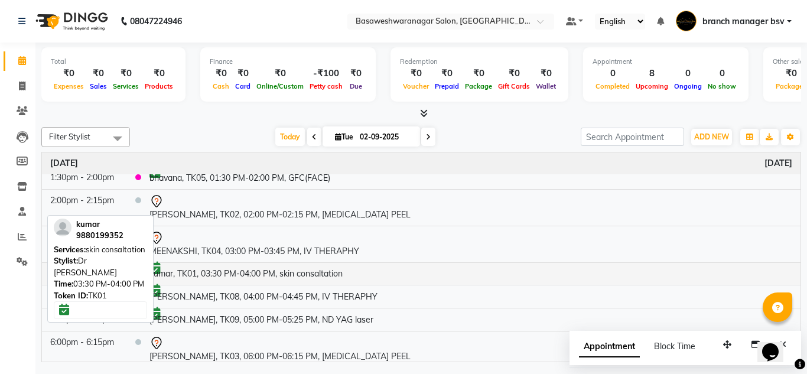
scroll to position [74, 0]
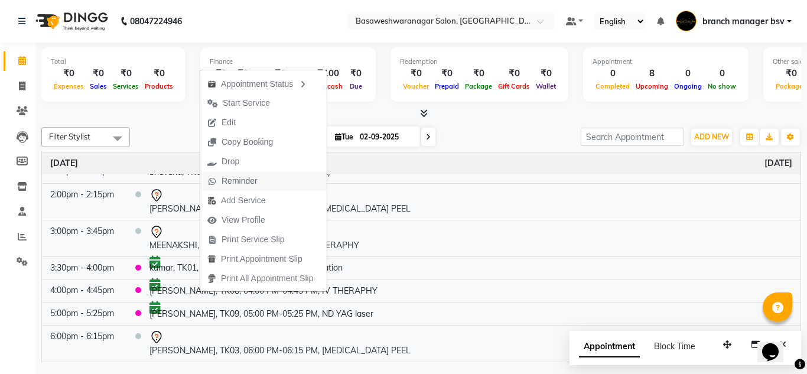
click at [243, 180] on span "Reminder" at bounding box center [239, 181] width 36 height 12
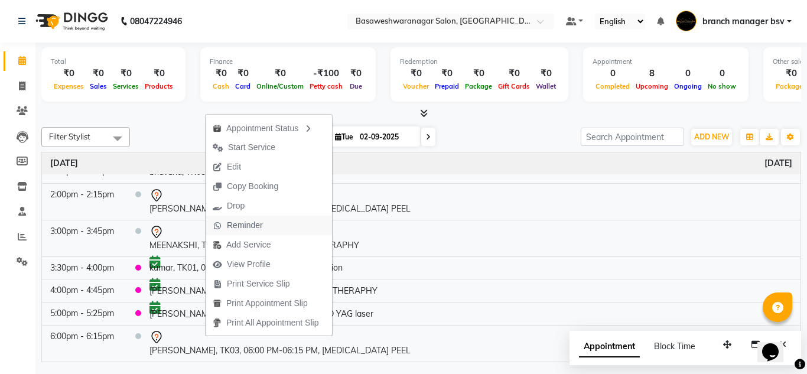
click at [244, 223] on span "Reminder" at bounding box center [245, 225] width 36 height 12
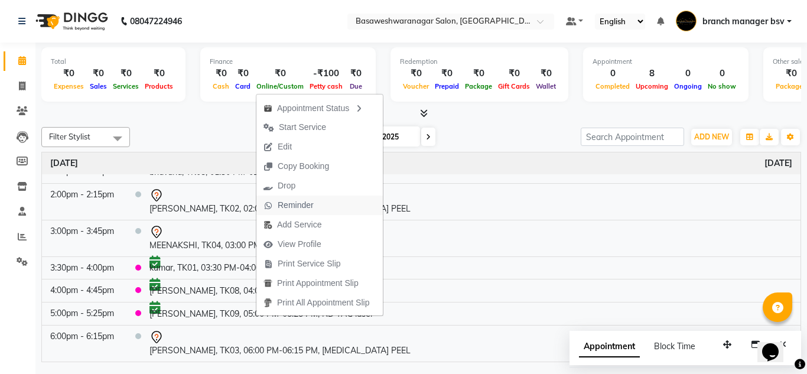
click at [296, 206] on span "Reminder" at bounding box center [296, 205] width 36 height 12
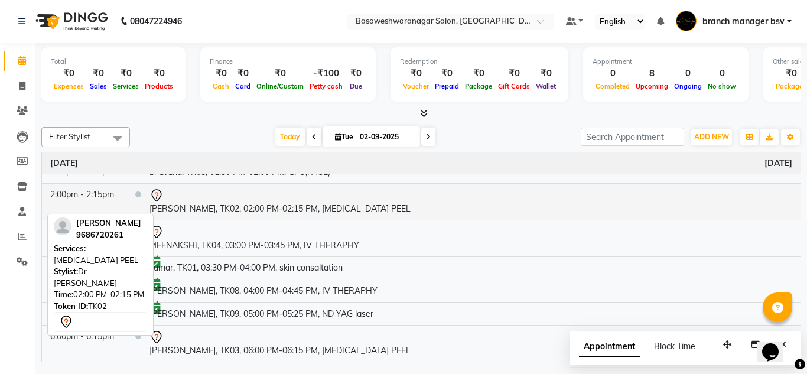
click at [250, 206] on td "[PERSON_NAME], TK02, 02:00 PM-02:15 PM, [MEDICAL_DATA] PEEL" at bounding box center [470, 201] width 659 height 37
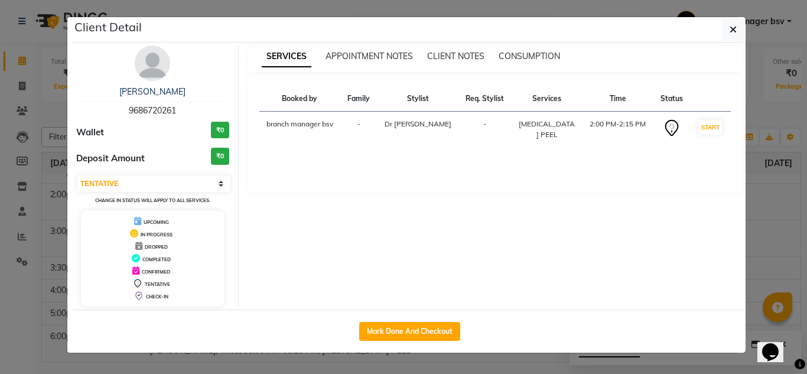
drag, startPoint x: 195, startPoint y: 187, endPoint x: 164, endPoint y: 224, distance: 48.6
click at [164, 224] on div "[PERSON_NAME] 9686720261 Wallet ₹0 Deposit Amount ₹0 Select IN SERVICE CONFIRME…" at bounding box center [152, 175] width 171 height 261
select select "6"
click at [77, 175] on select "Select IN SERVICE CONFIRMED TENTATIVE CHECK IN MARK DONE DROPPED UPCOMING" at bounding box center [153, 183] width 153 height 17
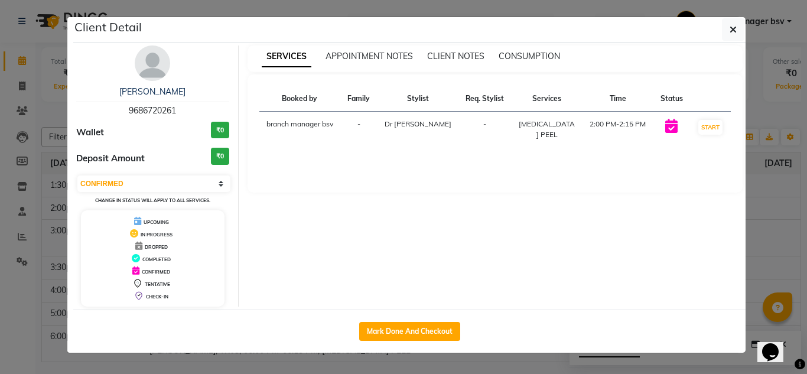
click at [44, 133] on ngb-modal-window "Client Detail [PERSON_NAME] 9686720261 Wallet ₹0 Deposit Amount ₹0 Select IN SE…" at bounding box center [403, 187] width 807 height 374
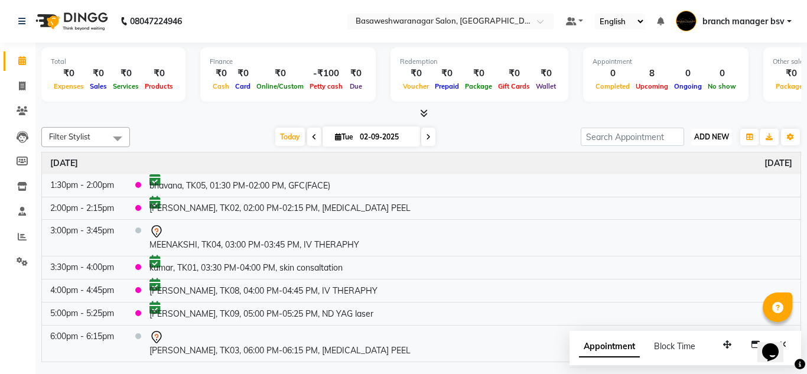
click at [723, 132] on span "ADD NEW" at bounding box center [711, 136] width 35 height 9
click at [679, 155] on button "Add Appointment" at bounding box center [684, 159] width 93 height 15
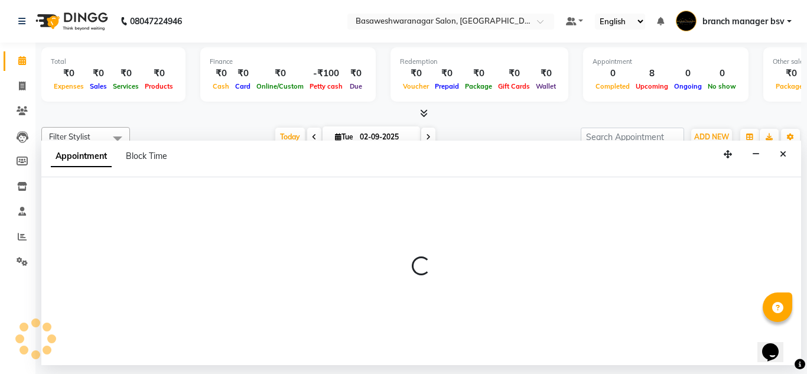
select select "tentative"
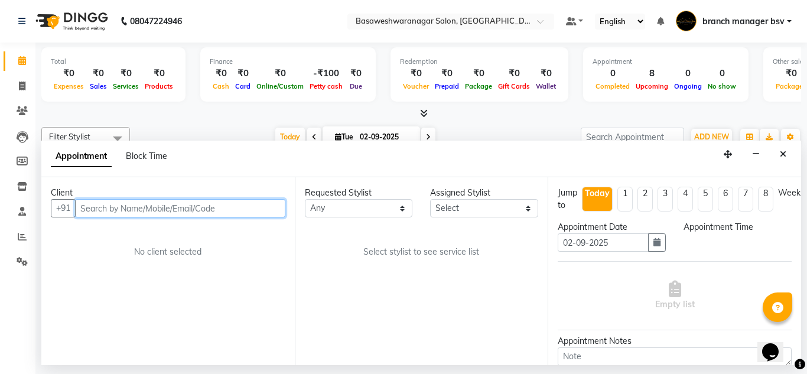
select select "540"
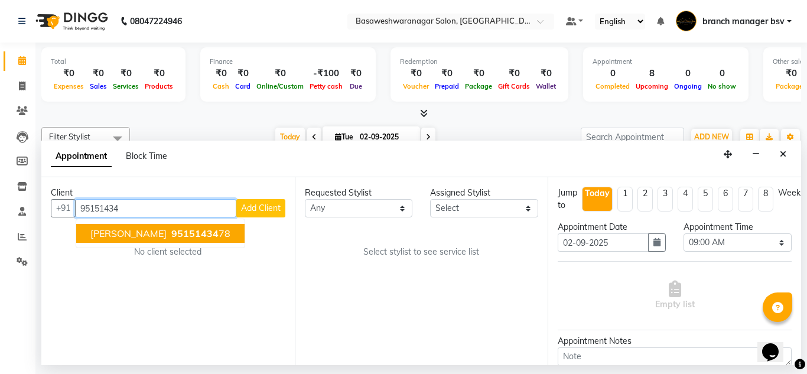
click at [171, 233] on span "95151434" at bounding box center [194, 233] width 47 height 12
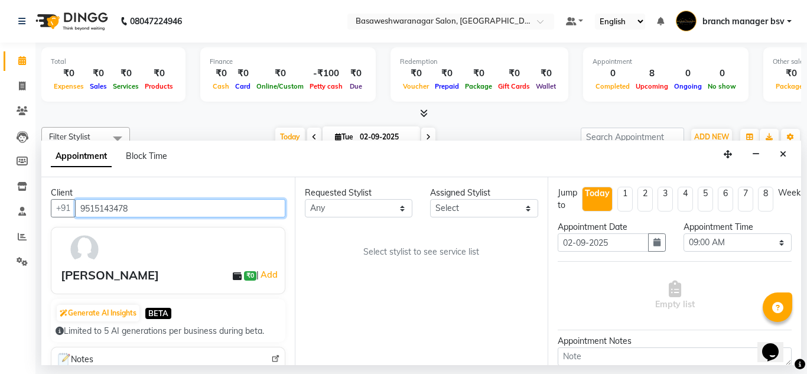
type input "9515143478"
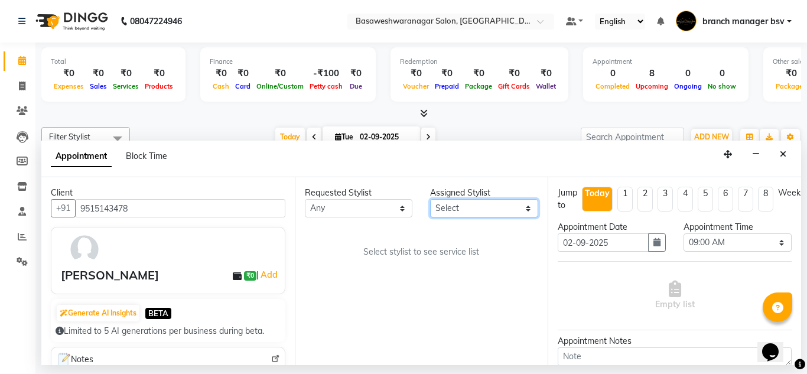
click at [481, 207] on select "Select [PERSON_NAME] manager bsv [PERSON_NAME] [PERSON_NAME] [PERSON_NAME] [PER…" at bounding box center [484, 208] width 108 height 18
select select "47930"
click at [430, 199] on select "Select [PERSON_NAME] manager bsv [PERSON_NAME] [PERSON_NAME] [PERSON_NAME] [PER…" at bounding box center [484, 208] width 108 height 18
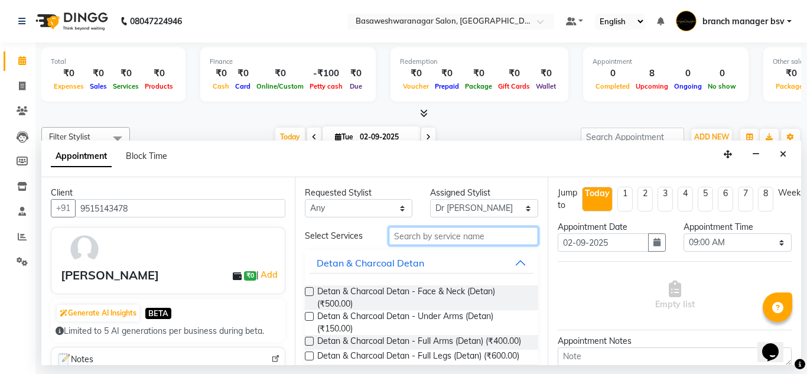
click at [451, 236] on input "text" at bounding box center [464, 236] width 150 height 18
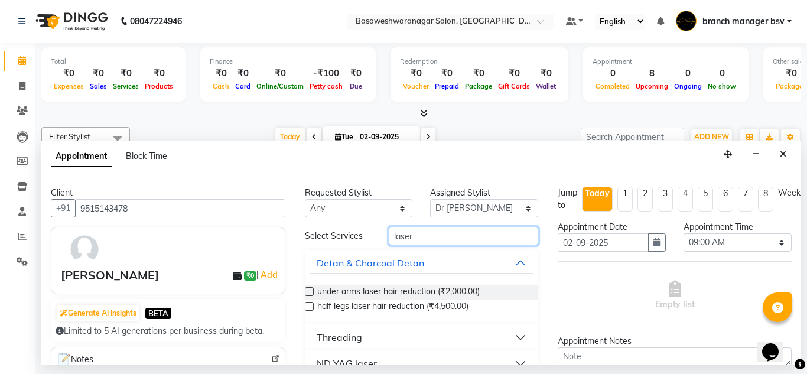
scroll to position [21, 0]
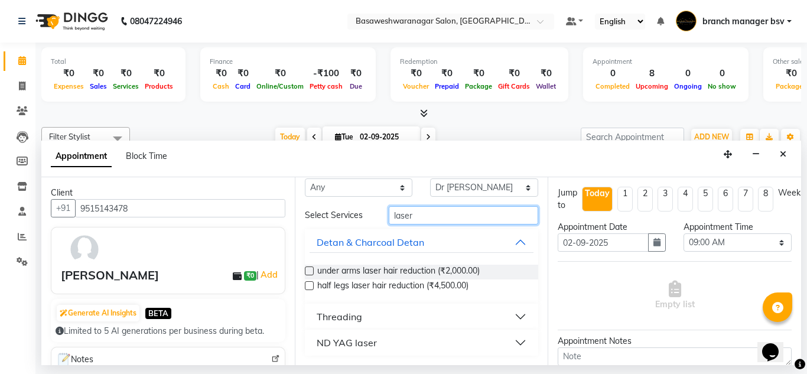
type input "laser"
click at [356, 342] on div "ND YAG laser" at bounding box center [347, 342] width 60 height 14
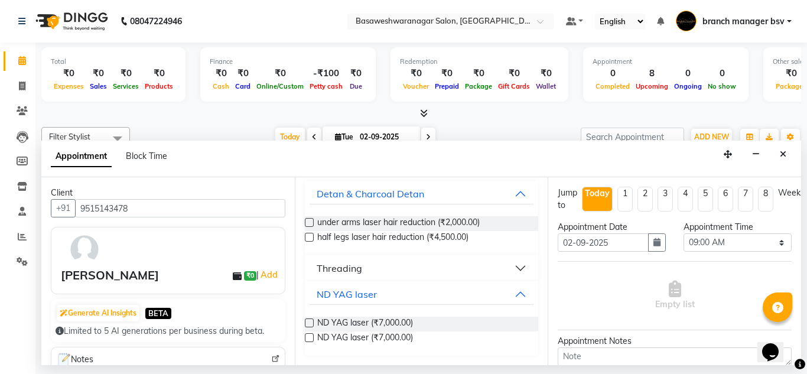
click at [307, 322] on label at bounding box center [309, 322] width 9 height 9
click at [307, 322] on input "checkbox" at bounding box center [309, 324] width 8 height 8
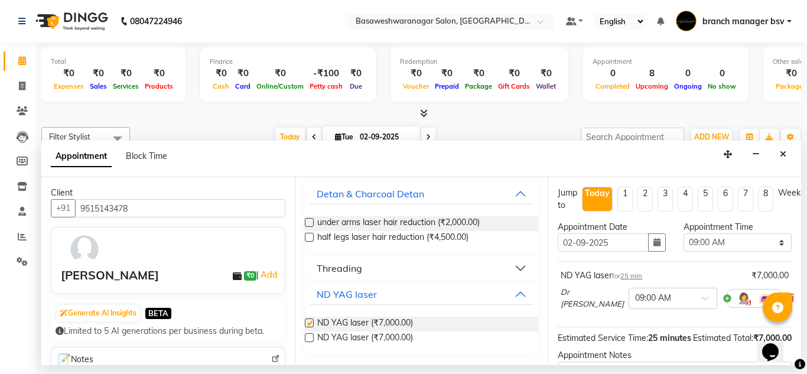
checkbox input "false"
click at [697, 247] on select "Select 09:00 AM 09:15 AM 09:30 AM 09:45 AM 10:00 AM 10:15 AM 10:30 AM 10:45 AM …" at bounding box center [737, 242] width 108 height 18
click at [683, 233] on select "Select 09:00 AM 09:15 AM 09:30 AM 09:45 AM 10:00 AM 10:15 AM 10:30 AM 10:45 AM …" at bounding box center [737, 242] width 108 height 18
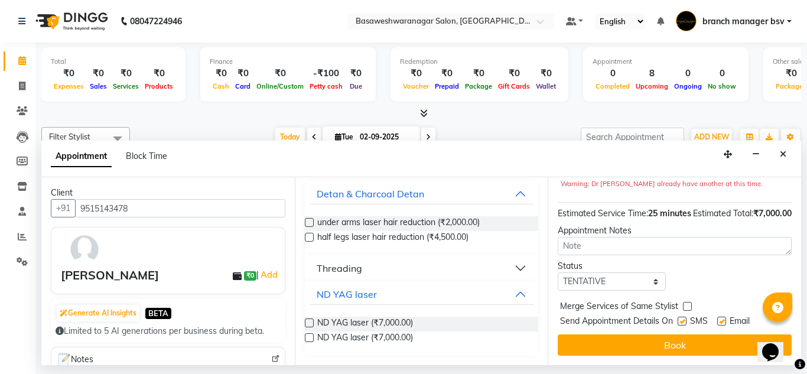
scroll to position [0, 0]
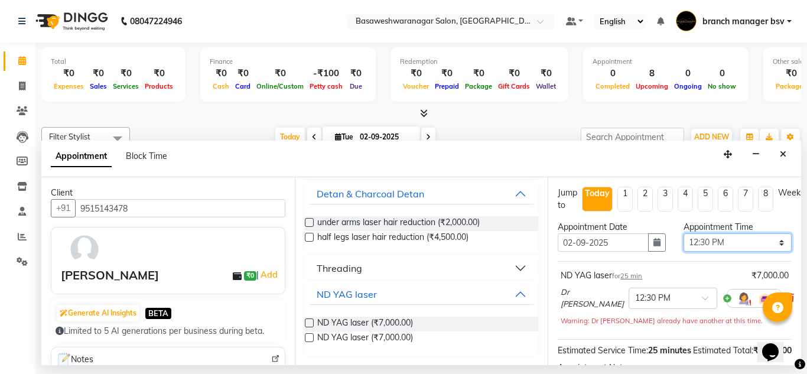
click at [688, 240] on select "Select 09:00 AM 09:15 AM 09:30 AM 09:45 AM 10:00 AM 10:15 AM 10:30 AM 10:45 AM …" at bounding box center [737, 242] width 108 height 18
select select "1110"
click at [683, 233] on select "Select 09:00 AM 09:15 AM 09:30 AM 09:45 AM 10:00 AM 10:15 AM 10:30 AM 10:45 AM …" at bounding box center [737, 242] width 108 height 18
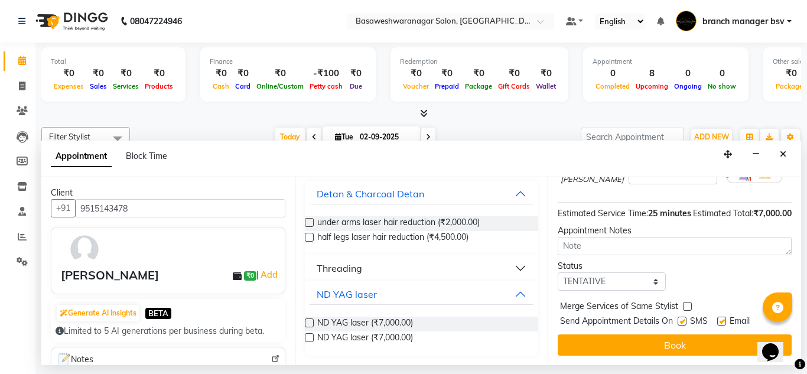
scroll to position [141, 0]
click at [589, 277] on select "Select TENTATIVE CONFIRM CHECK-IN UPCOMING" at bounding box center [611, 281] width 108 height 18
select select "confirm booking"
click at [557, 272] on select "Select TENTATIVE CONFIRM CHECK-IN UPCOMING" at bounding box center [611, 281] width 108 height 18
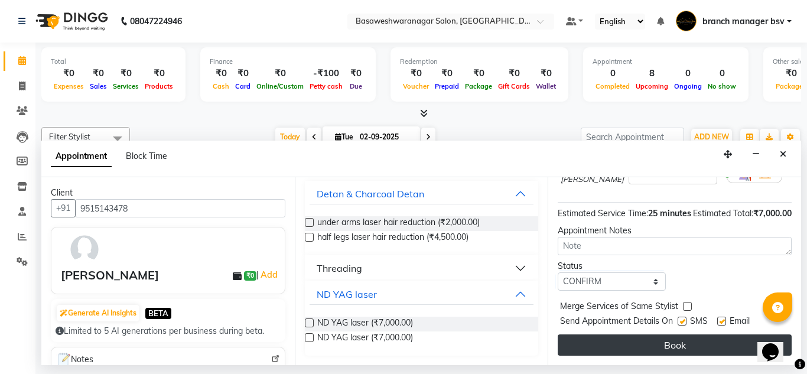
click at [608, 340] on button "Book" at bounding box center [674, 344] width 234 height 21
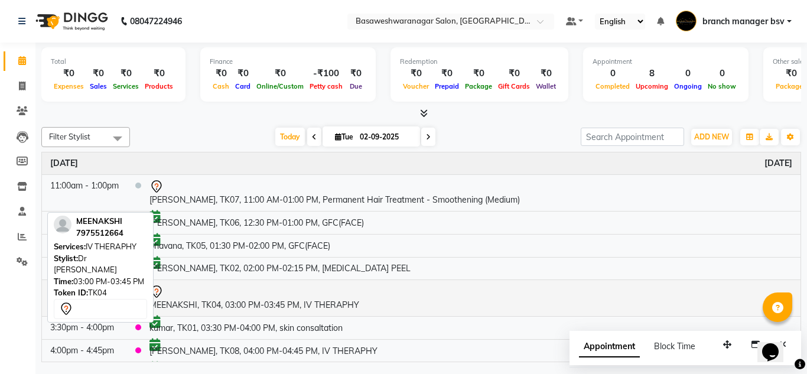
scroll to position [83, 0]
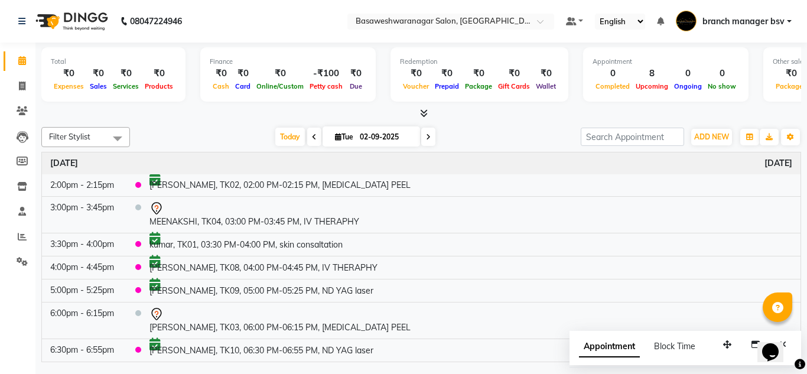
click at [428, 139] on icon at bounding box center [428, 136] width 5 height 7
type input "[DATE]"
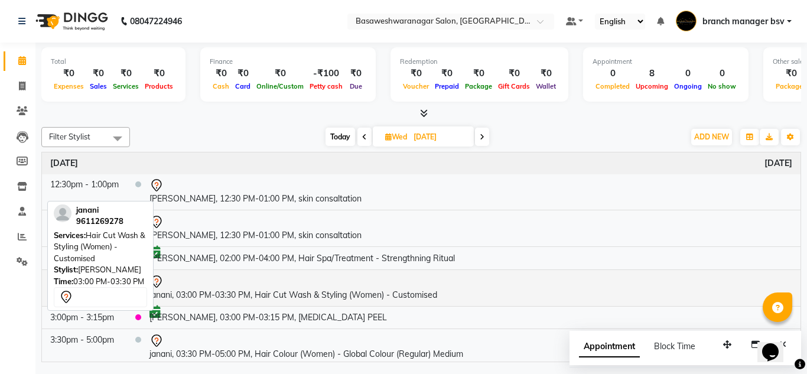
scroll to position [64, 0]
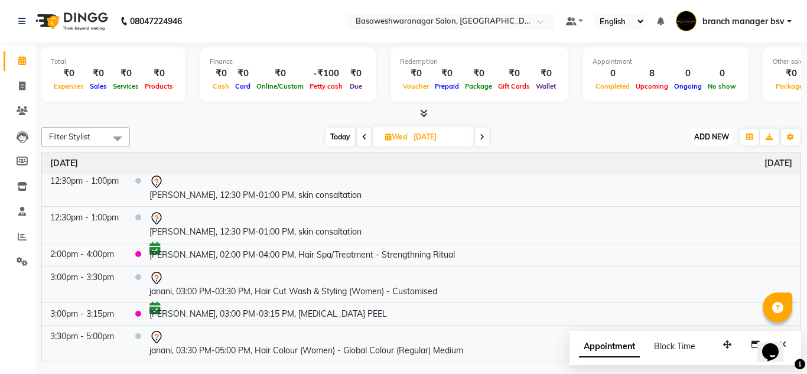
click at [703, 138] on span "ADD NEW" at bounding box center [711, 136] width 35 height 9
click at [670, 161] on button "Add Appointment" at bounding box center [684, 159] width 93 height 15
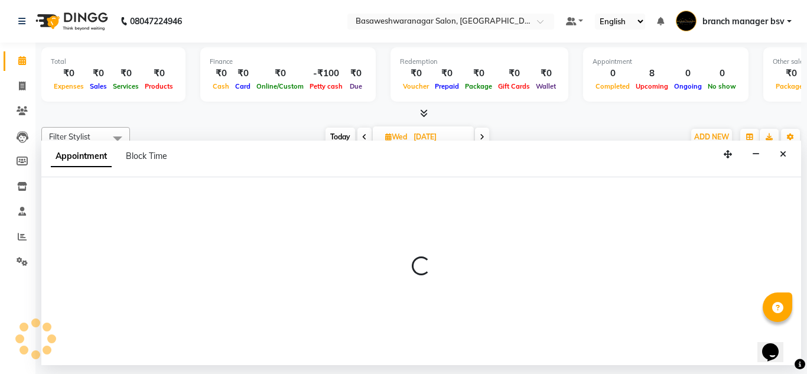
select select "tentative"
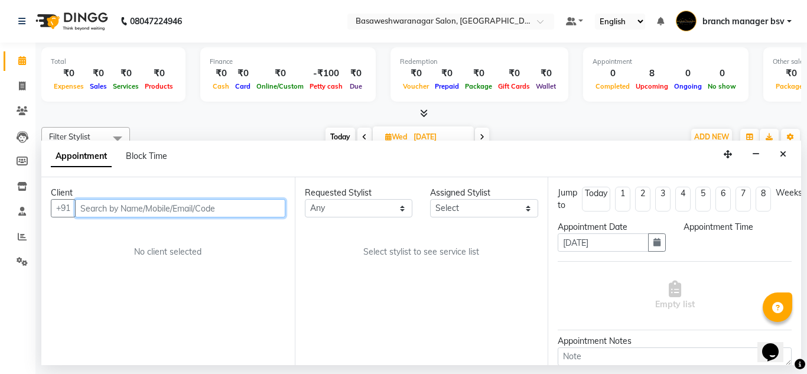
select select "540"
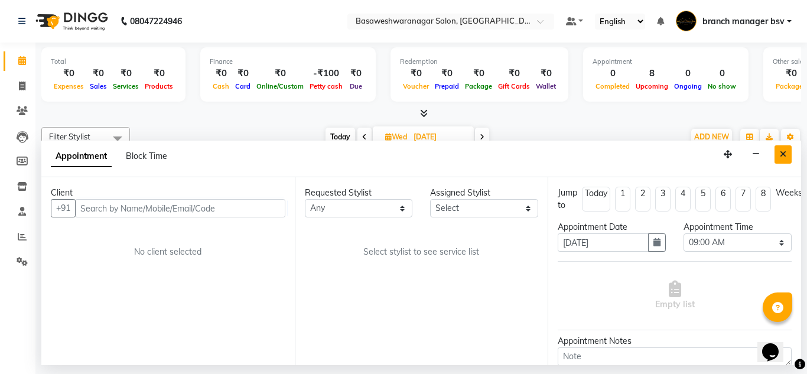
click at [791, 149] on button "Close" at bounding box center [782, 154] width 17 height 18
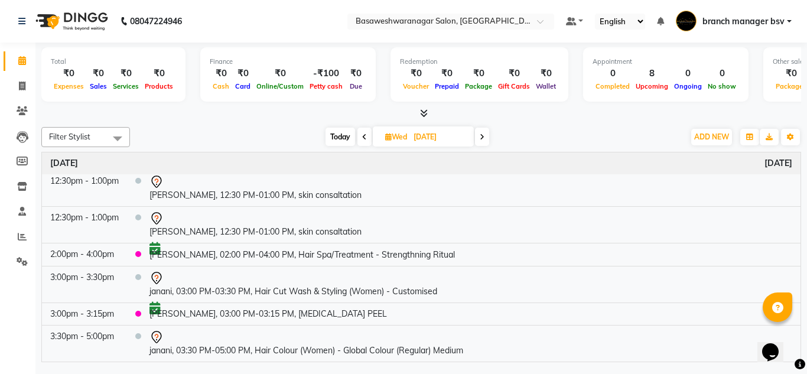
click at [480, 136] on span at bounding box center [482, 137] width 14 height 18
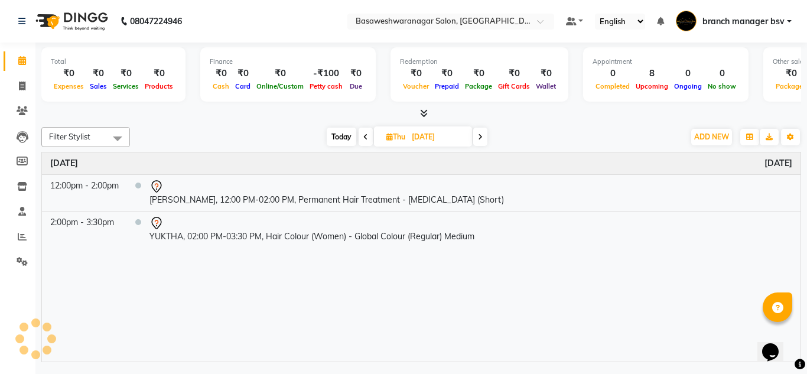
scroll to position [0, 0]
click at [358, 137] on span at bounding box center [365, 137] width 14 height 18
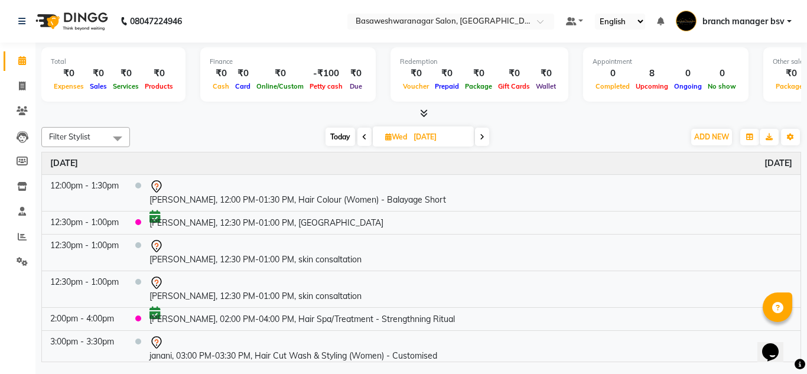
click at [489, 134] on span at bounding box center [482, 137] width 14 height 18
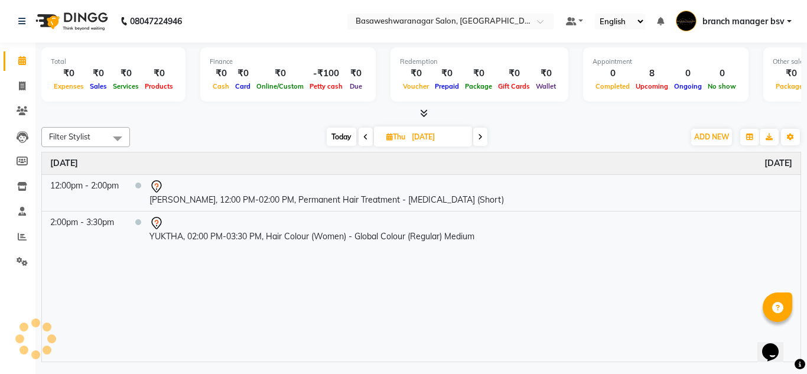
click at [488, 134] on div "[DATE] [DATE]" at bounding box center [406, 137] width 163 height 18
click at [478, 135] on icon at bounding box center [480, 136] width 5 height 7
type input "[DATE]"
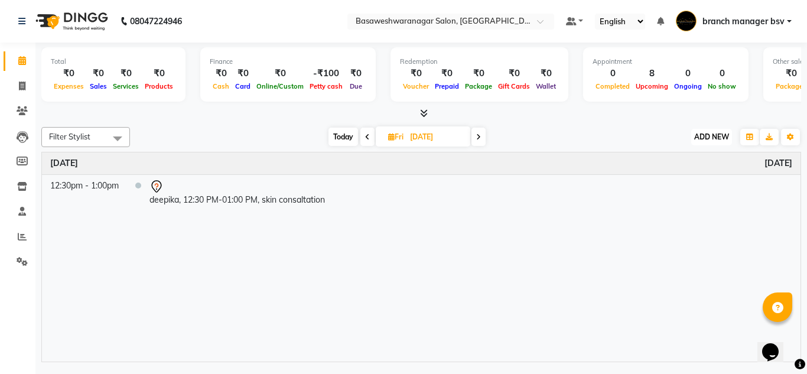
click at [697, 139] on span "ADD NEW" at bounding box center [711, 136] width 35 height 9
click at [692, 155] on button "Add Appointment" at bounding box center [684, 159] width 93 height 15
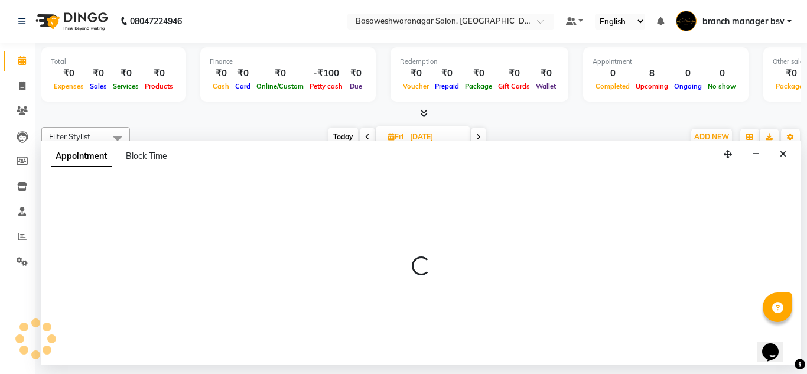
select select "540"
select select "tentative"
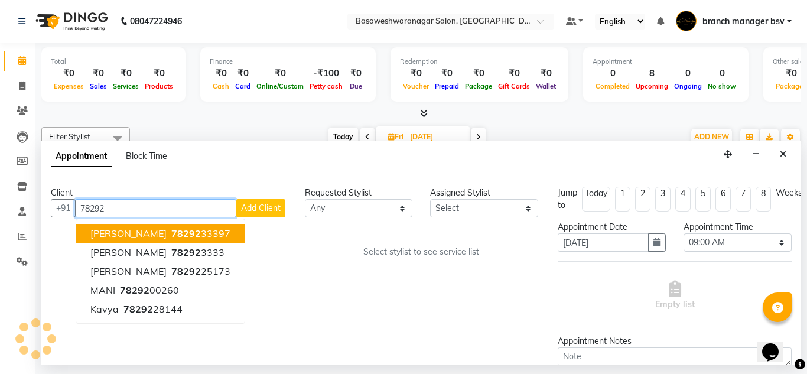
click at [171, 239] on span "78292" at bounding box center [186, 233] width 30 height 12
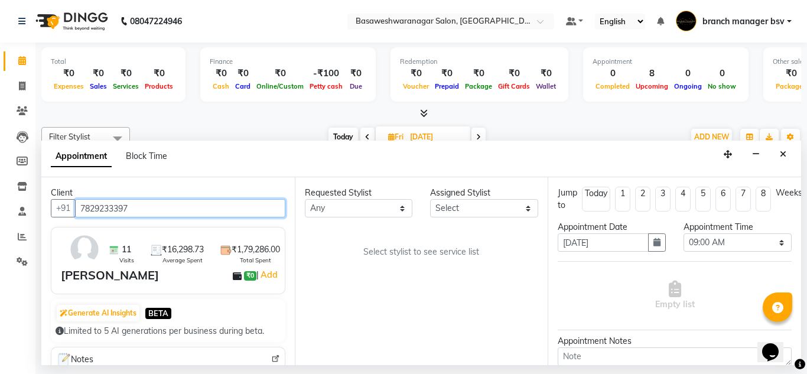
type input "7829233397"
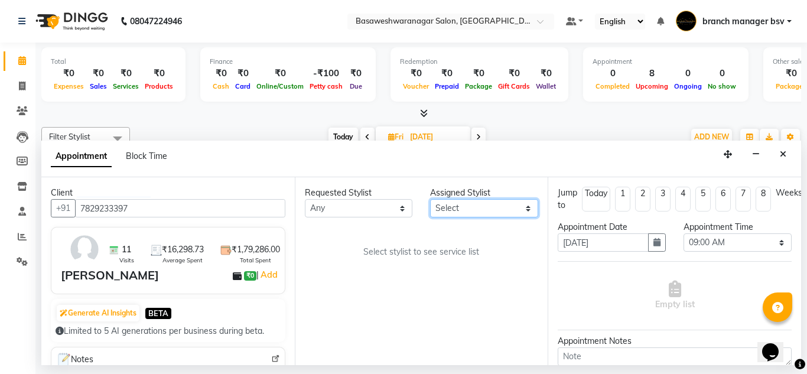
click at [480, 210] on select "Select [PERSON_NAME] manager bsv [PERSON_NAME] [PERSON_NAME] [PERSON_NAME] [PER…" at bounding box center [484, 208] width 108 height 18
select select "47930"
click at [430, 199] on select "Select [PERSON_NAME] manager bsv [PERSON_NAME] [PERSON_NAME] [PERSON_NAME] [PER…" at bounding box center [484, 208] width 108 height 18
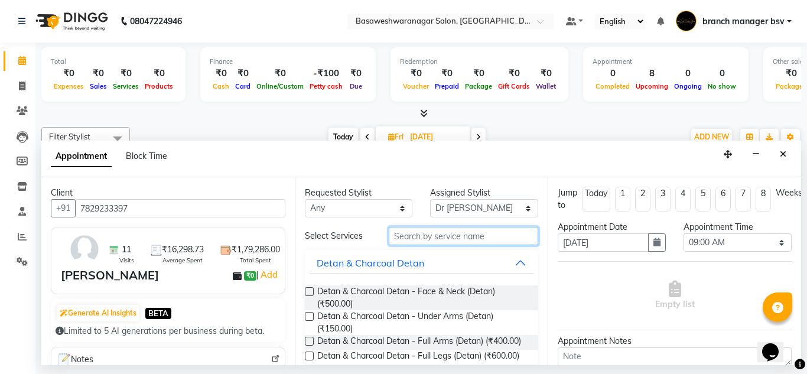
click at [410, 228] on input "text" at bounding box center [464, 236] width 150 height 18
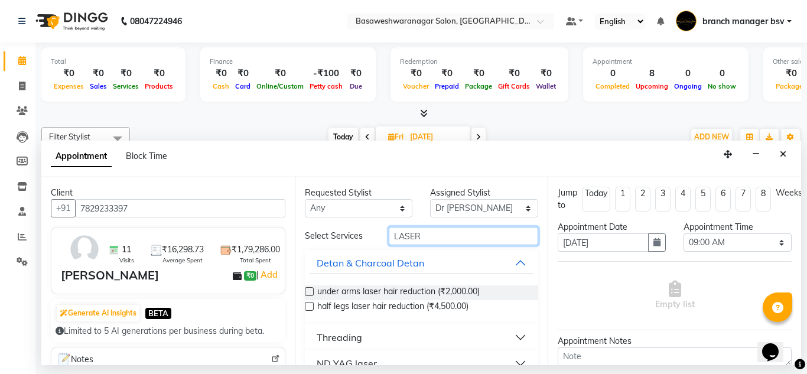
scroll to position [21, 0]
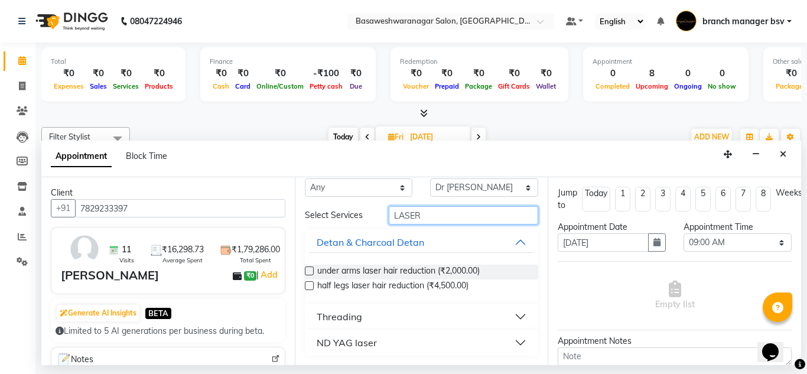
type input "LASER"
click at [342, 339] on div "ND YAG laser" at bounding box center [347, 342] width 60 height 14
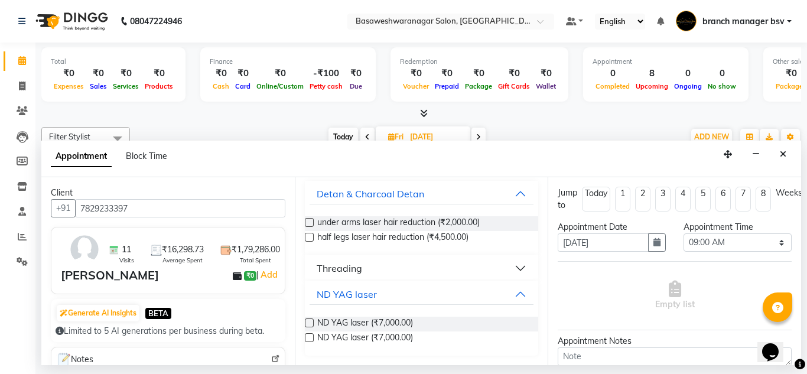
click at [308, 324] on label at bounding box center [309, 322] width 9 height 9
click at [308, 324] on input "checkbox" at bounding box center [309, 324] width 8 height 8
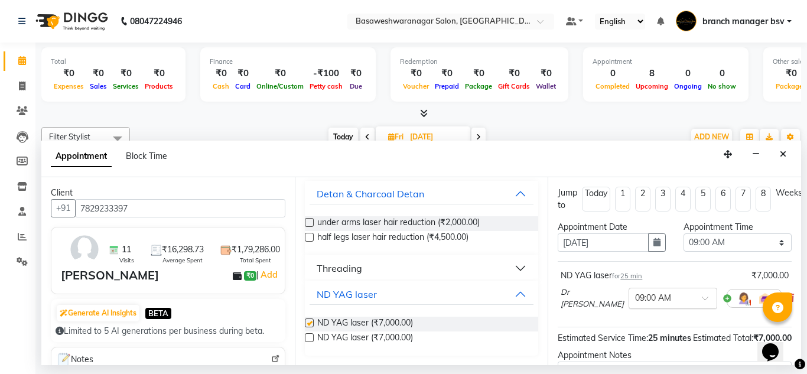
checkbox input "false"
click at [660, 236] on button "button" at bounding box center [657, 242] width 18 height 18
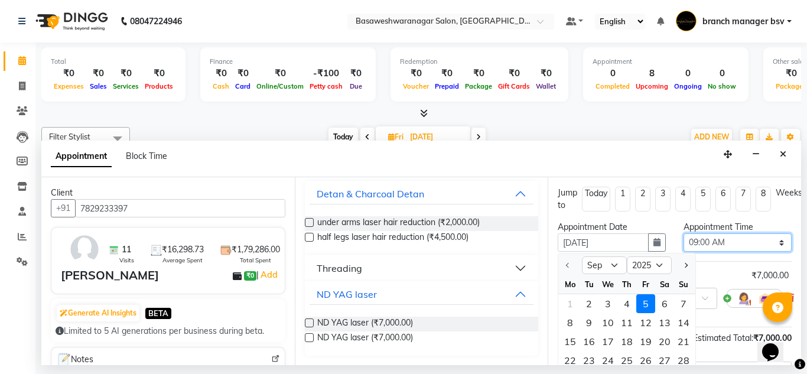
click at [727, 236] on select "Select 09:00 AM 09:15 AM 09:30 AM 09:45 AM 10:00 AM 10:15 AM 10:30 AM 10:45 AM …" at bounding box center [737, 242] width 108 height 18
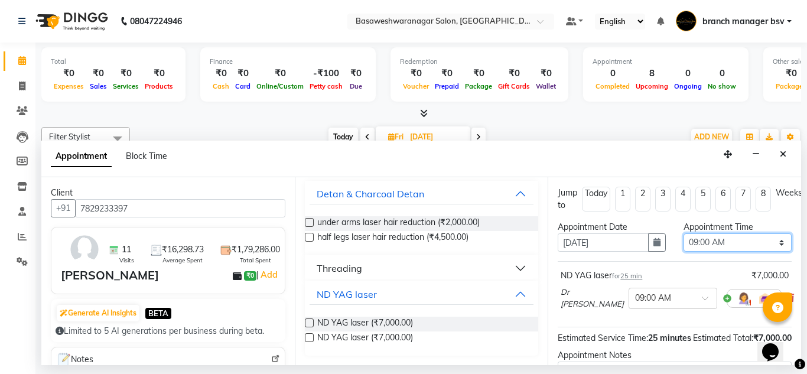
click at [713, 239] on select "Select 09:00 AM 09:15 AM 09:30 AM 09:45 AM 10:00 AM 10:15 AM 10:30 AM 10:45 AM …" at bounding box center [737, 242] width 108 height 18
select select "900"
click at [683, 233] on select "Select 09:00 AM 09:15 AM 09:30 AM 09:45 AM 10:00 AM 10:15 AM 10:30 AM 10:45 AM …" at bounding box center [737, 242] width 108 height 18
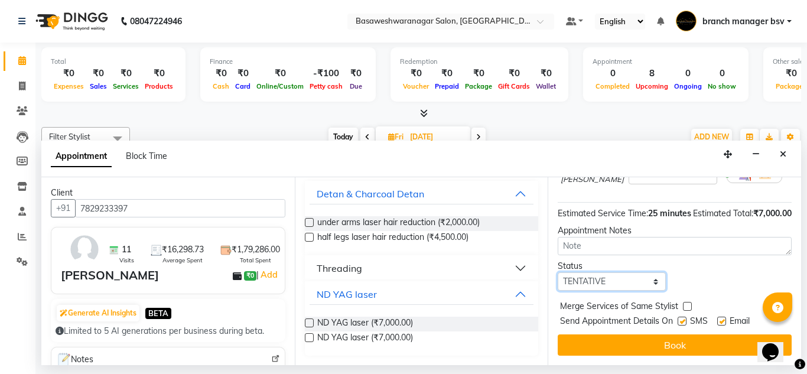
click at [605, 272] on select "Select TENTATIVE CONFIRM UPCOMING" at bounding box center [611, 281] width 108 height 18
select select "confirm booking"
click at [557, 272] on select "Select TENTATIVE CONFIRM UPCOMING" at bounding box center [611, 281] width 108 height 18
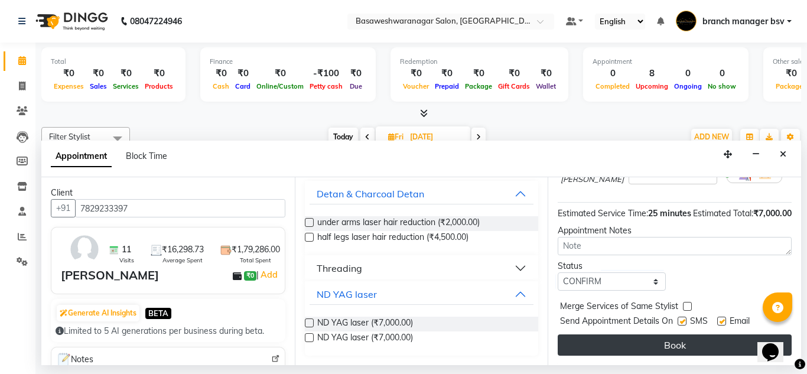
click at [610, 336] on button "Book" at bounding box center [674, 344] width 234 height 21
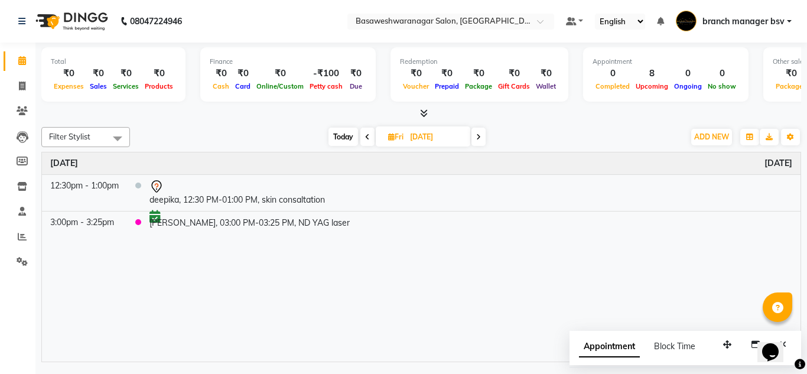
click at [328, 139] on span "Today" at bounding box center [343, 137] width 30 height 18
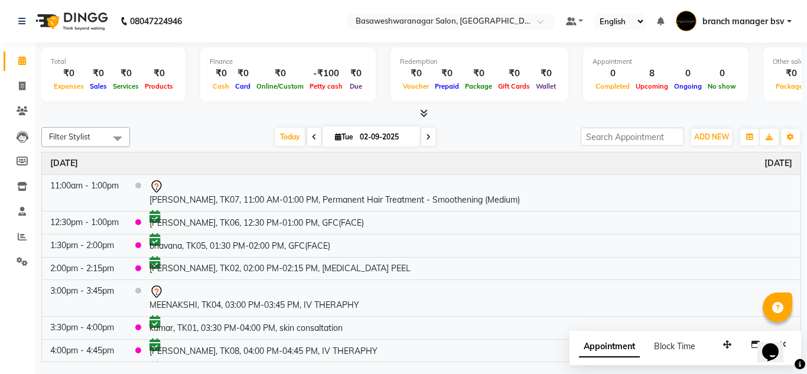
click at [429, 139] on icon at bounding box center [428, 136] width 5 height 7
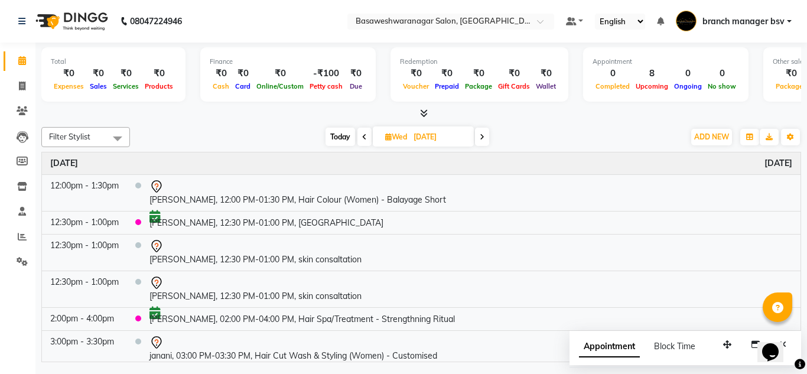
click at [358, 140] on span at bounding box center [364, 137] width 14 height 18
type input "02-09-2025"
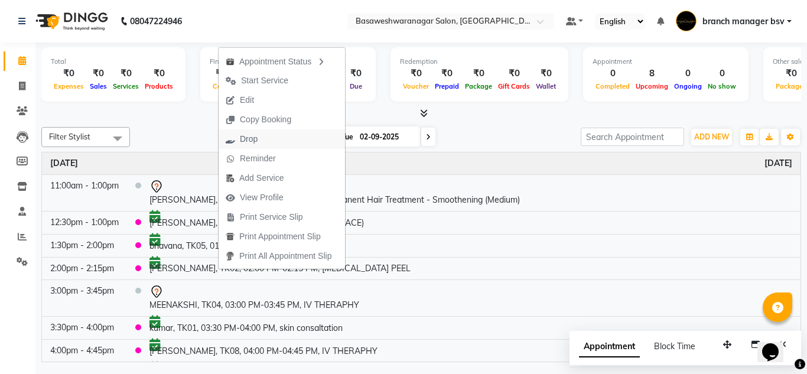
click at [257, 136] on span "Drop" at bounding box center [249, 139] width 18 height 12
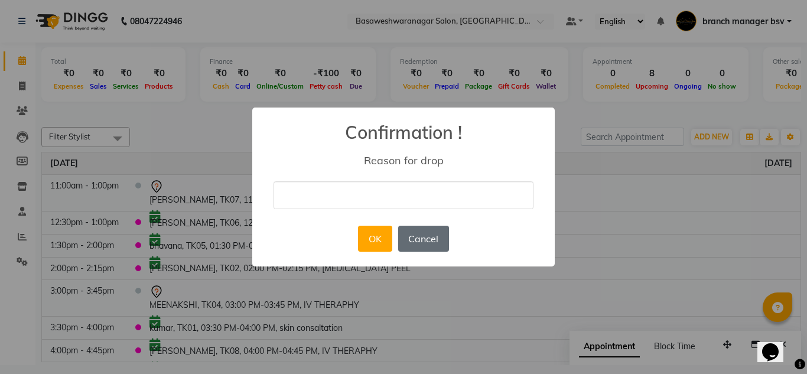
click at [412, 245] on button "Cancel" at bounding box center [423, 239] width 51 height 26
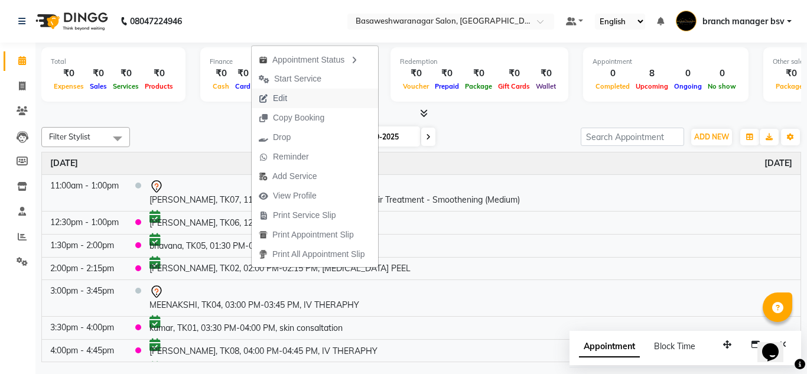
click at [311, 101] on button "Edit" at bounding box center [315, 98] width 126 height 19
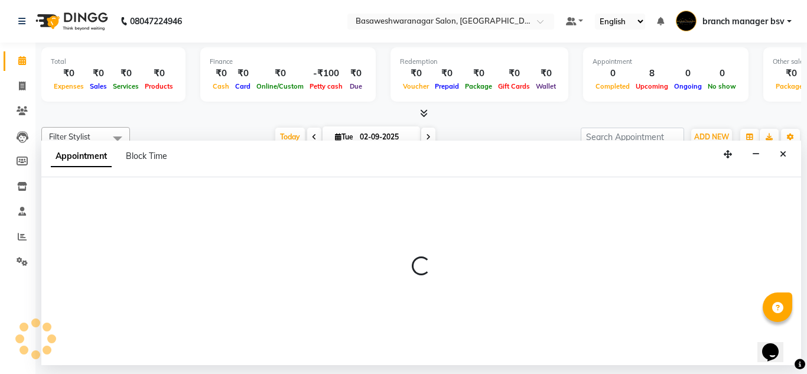
select select "confirm booking"
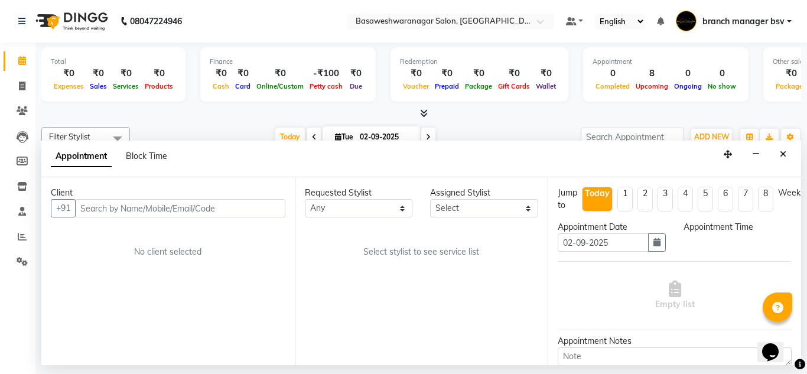
select select "47930"
select select "840"
select select "1239"
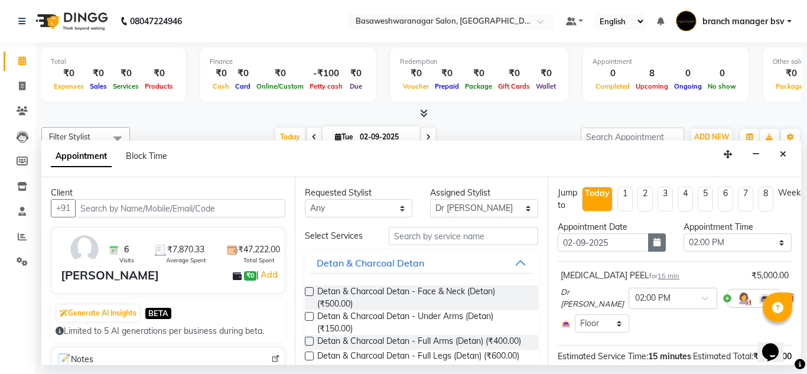
click at [648, 242] on button "button" at bounding box center [657, 242] width 18 height 18
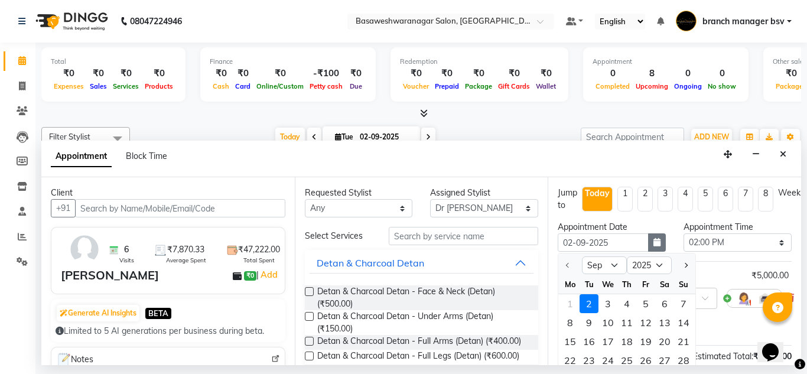
click at [648, 242] on button "button" at bounding box center [657, 242] width 18 height 18
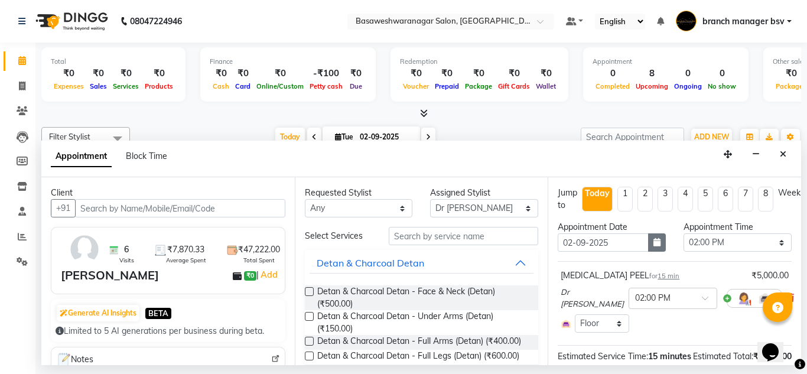
drag, startPoint x: 646, startPoint y: 242, endPoint x: 653, endPoint y: 240, distance: 6.9
click at [653, 240] on button "button" at bounding box center [657, 242] width 18 height 18
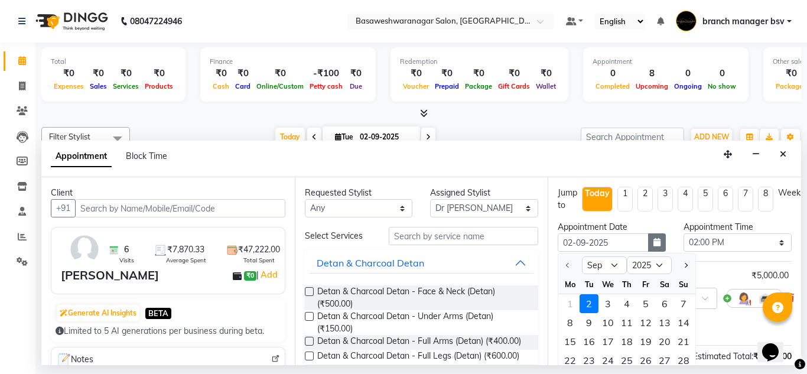
click at [653, 240] on icon "button" at bounding box center [656, 242] width 7 height 8
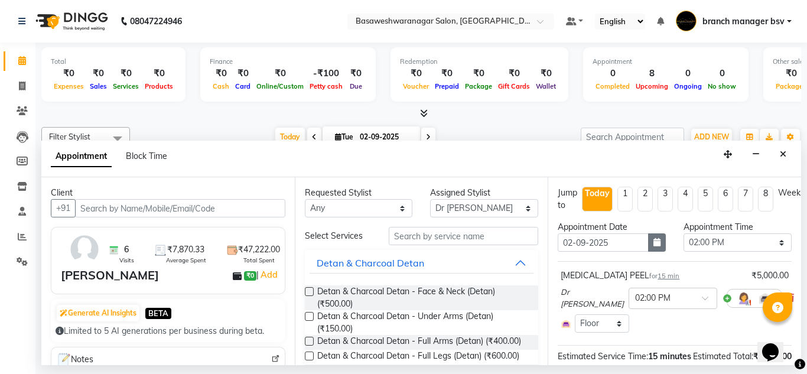
click at [653, 240] on icon "button" at bounding box center [656, 242] width 7 height 8
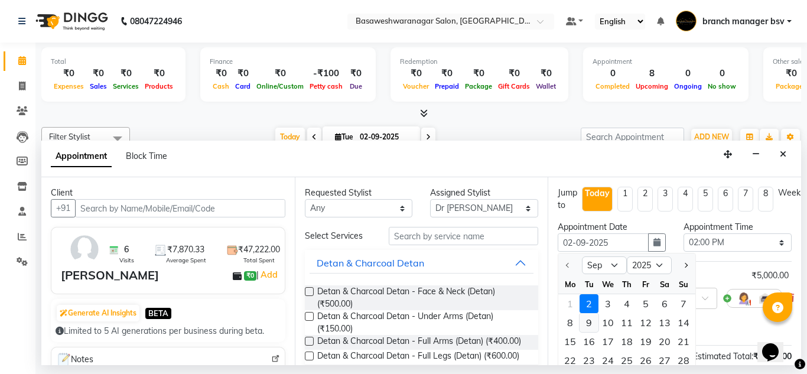
click at [589, 320] on div "9" at bounding box center [588, 322] width 19 height 19
type input "[DATE]"
select select "840"
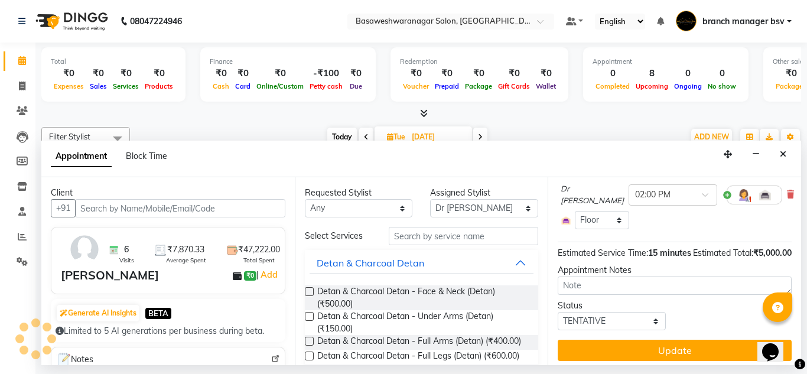
scroll to position [128, 0]
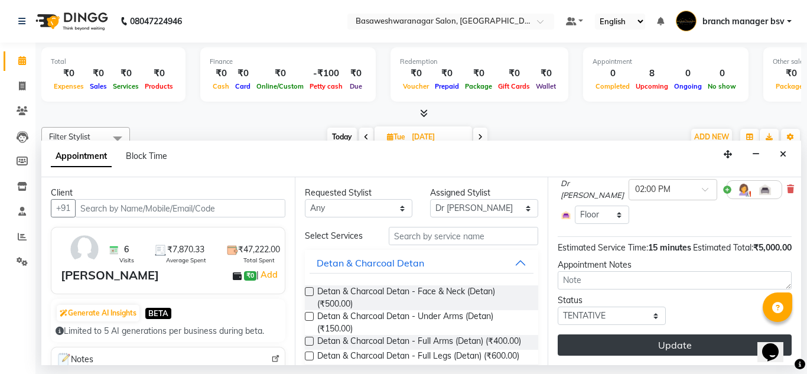
click at [605, 334] on button "Update" at bounding box center [674, 344] width 234 height 21
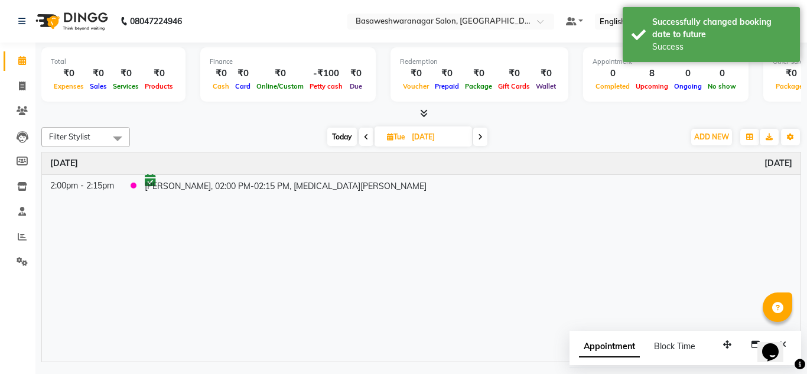
click at [344, 136] on span "Today" at bounding box center [342, 137] width 30 height 18
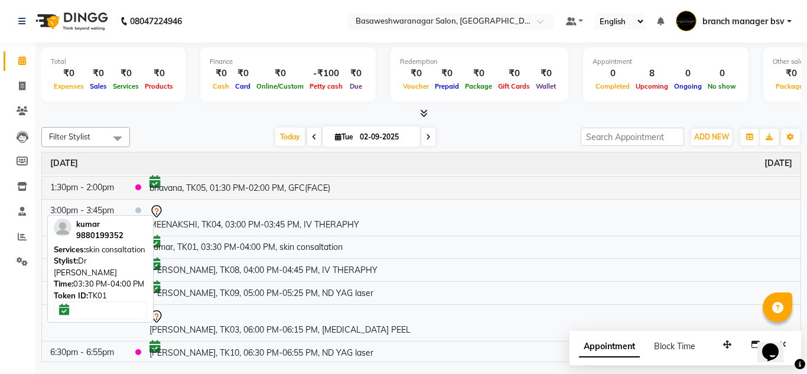
scroll to position [60, 0]
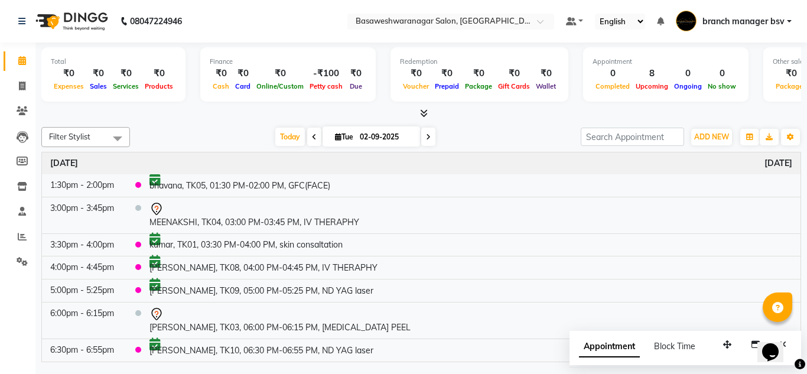
click at [308, 138] on span at bounding box center [314, 137] width 14 height 18
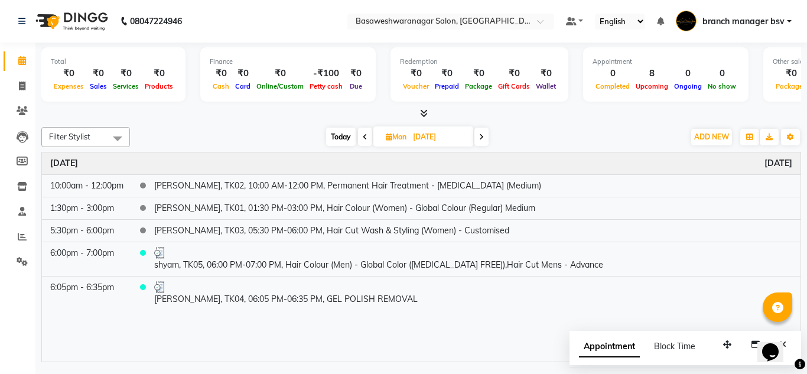
click at [360, 141] on span at bounding box center [365, 137] width 14 height 18
type input "[DATE]"
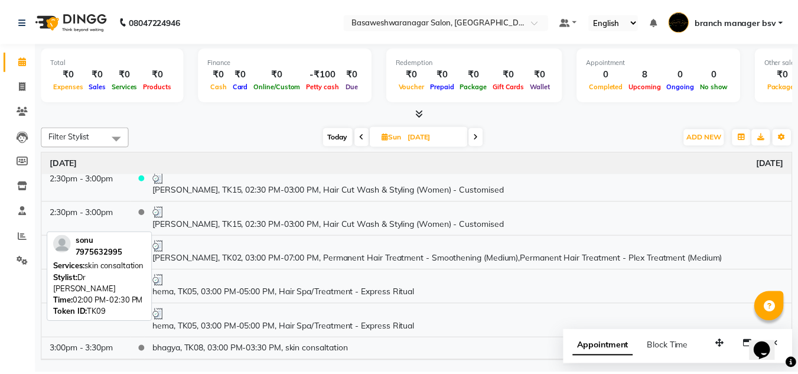
scroll to position [279, 0]
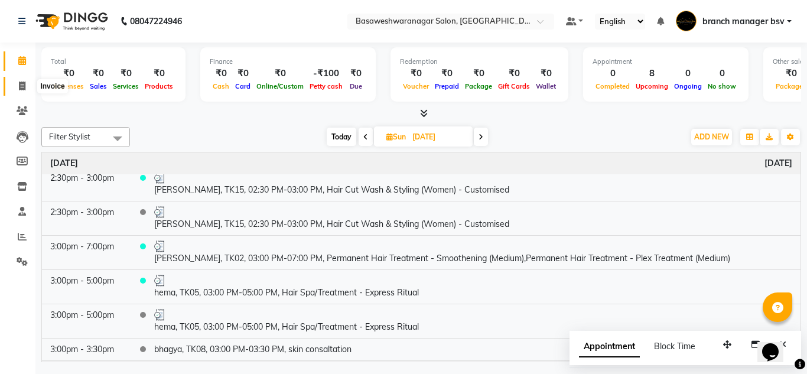
click at [26, 83] on span at bounding box center [22, 87] width 21 height 14
select select "service"
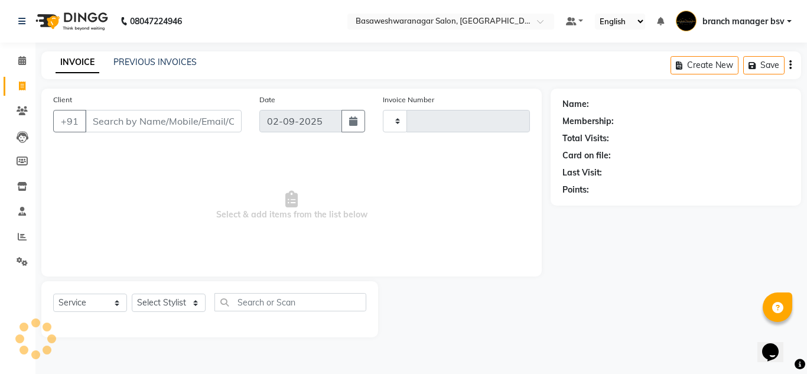
type input "1001"
select select "842"
click at [127, 57] on link "PREVIOUS INVOICES" at bounding box center [154, 62] width 83 height 11
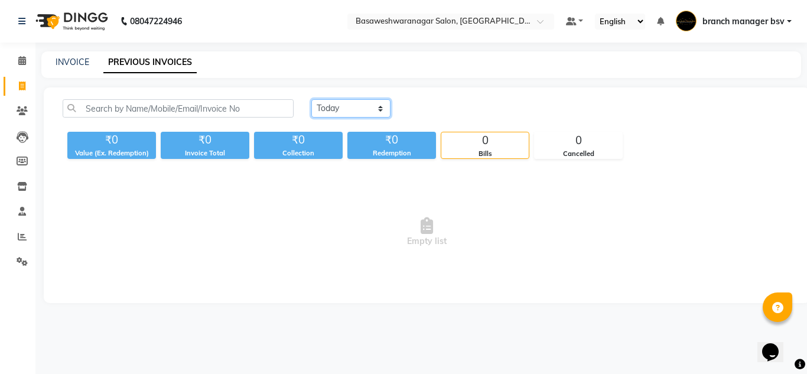
click at [355, 103] on select "[DATE] [DATE] Custom Range" at bounding box center [350, 108] width 79 height 18
select select "range"
click at [311, 99] on select "[DATE] [DATE] Custom Range" at bounding box center [350, 108] width 79 height 18
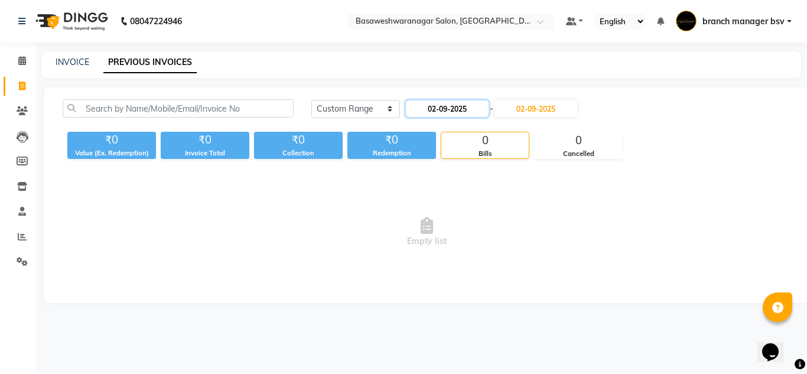
click at [431, 110] on input "02-09-2025" at bounding box center [447, 108] width 83 height 17
select select "9"
select select "2025"
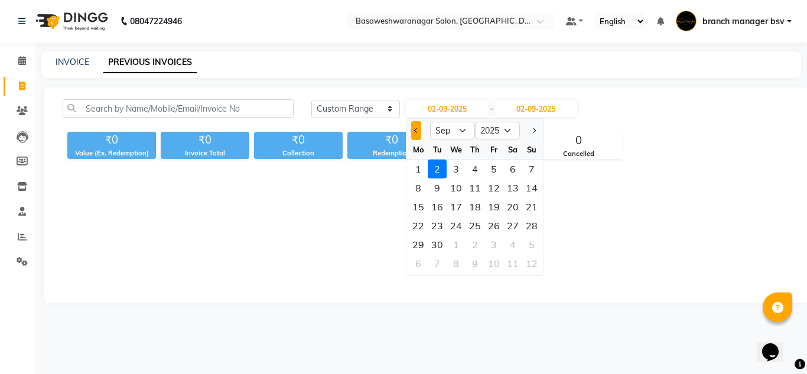
click at [416, 131] on span "Previous month" at bounding box center [416, 130] width 5 height 5
select select "8"
click at [532, 245] on div "31" at bounding box center [531, 244] width 19 height 19
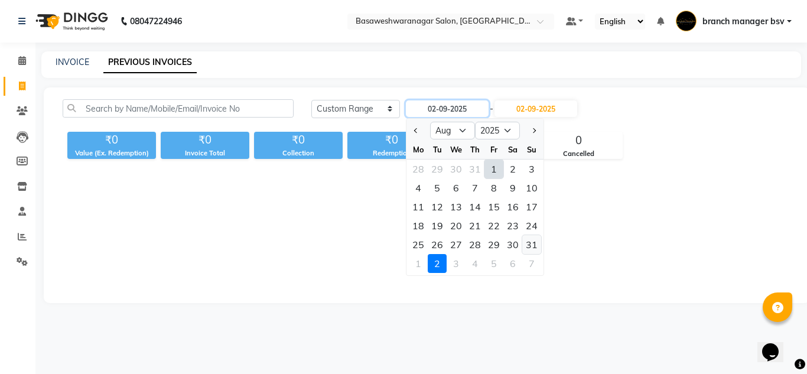
type input "[DATE]"
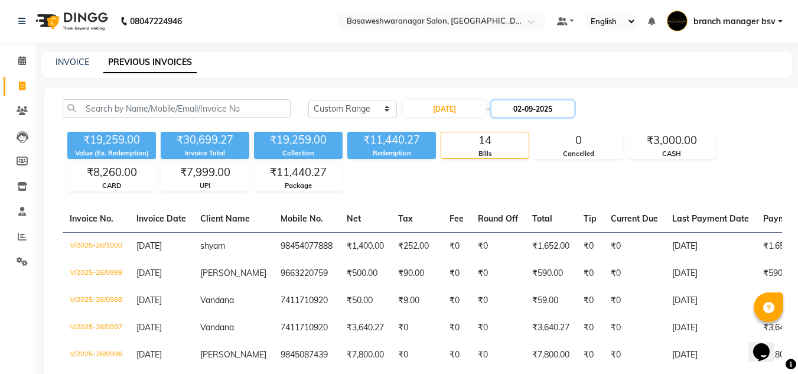
click at [525, 108] on input "02-09-2025" at bounding box center [532, 108] width 83 height 17
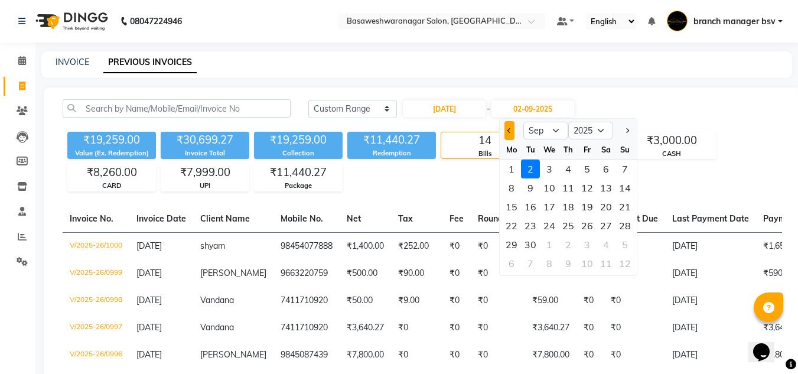
click at [510, 126] on button "Previous month" at bounding box center [509, 130] width 10 height 19
select select "8"
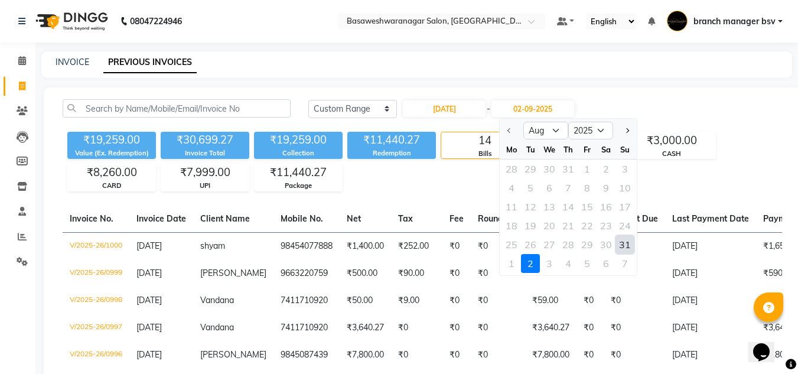
click at [621, 240] on div "31" at bounding box center [624, 244] width 19 height 19
type input "[DATE]"
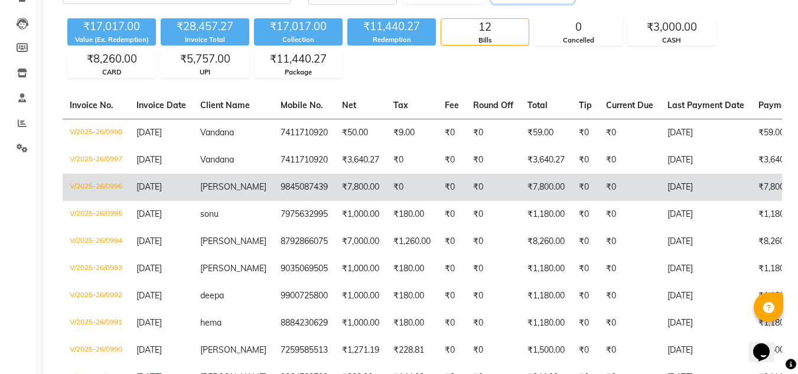
scroll to position [114, 0]
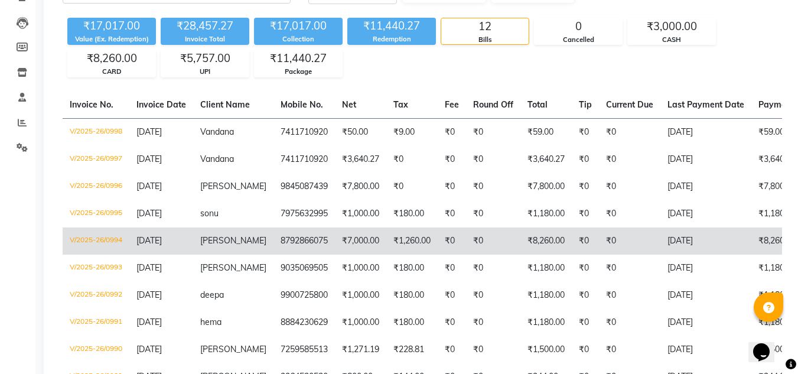
click at [289, 237] on td "8792866075" at bounding box center [303, 240] width 61 height 27
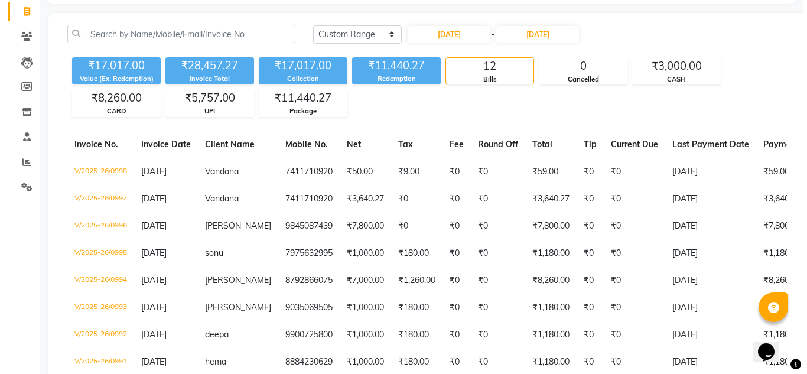
scroll to position [0, 0]
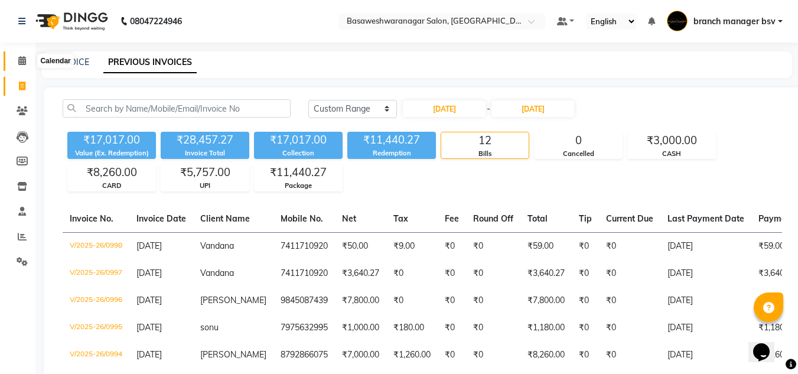
click at [26, 60] on icon at bounding box center [22, 60] width 8 height 9
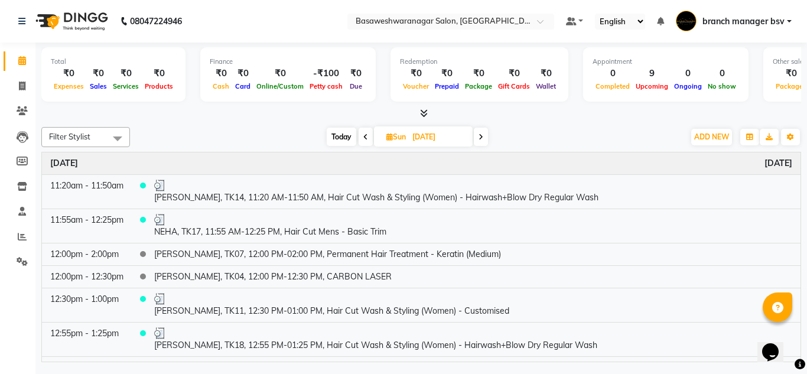
click at [482, 138] on icon at bounding box center [480, 136] width 5 height 7
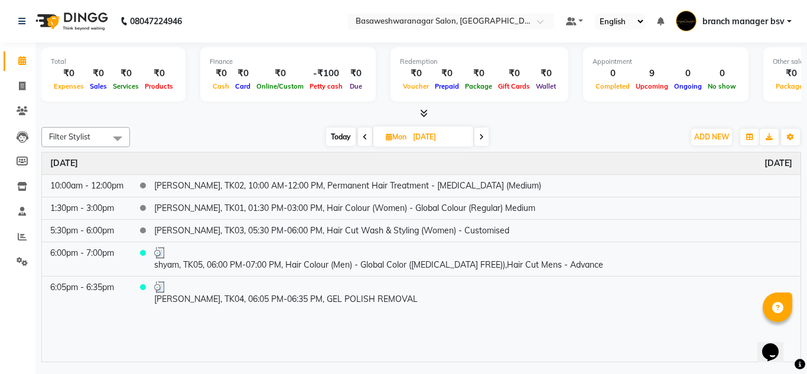
click at [482, 138] on icon at bounding box center [481, 136] width 5 height 7
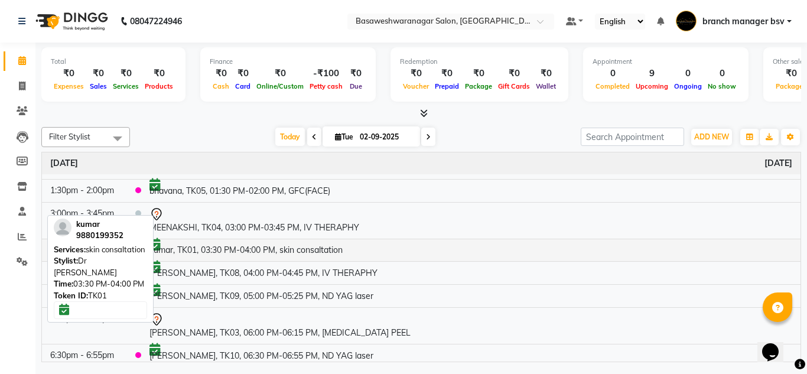
scroll to position [60, 0]
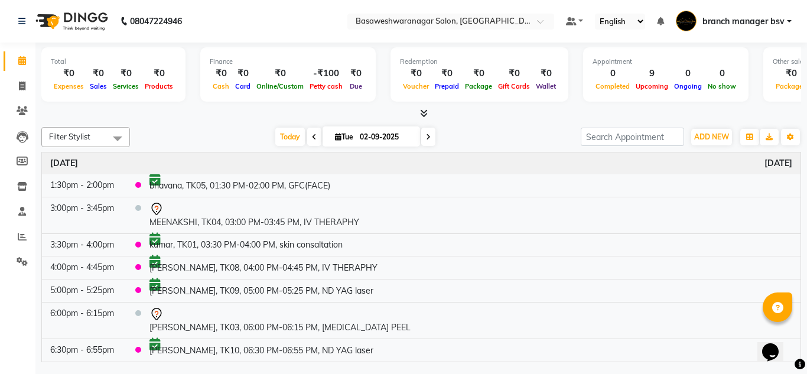
click at [431, 131] on span at bounding box center [428, 137] width 14 height 18
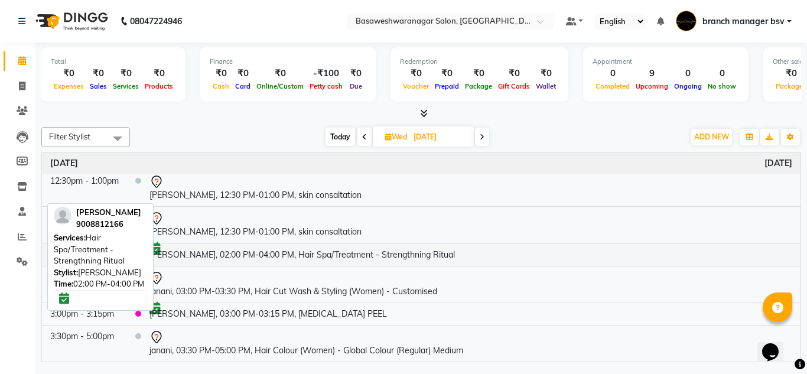
scroll to position [0, 0]
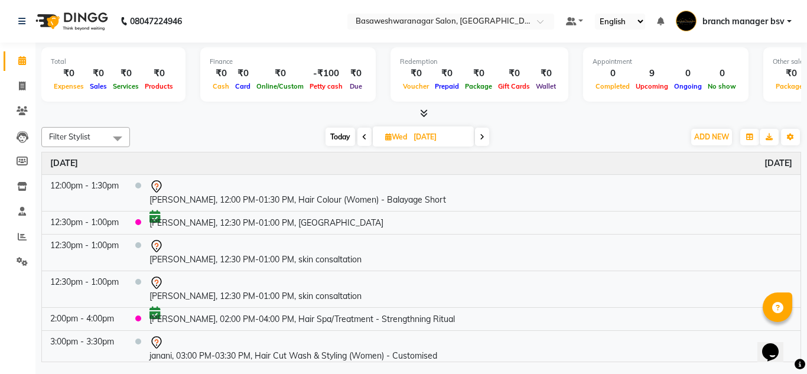
click at [357, 132] on span at bounding box center [364, 137] width 14 height 18
type input "02-09-2025"
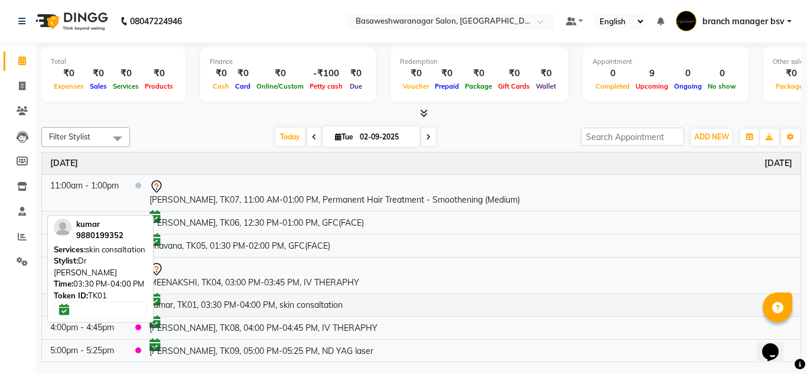
scroll to position [60, 0]
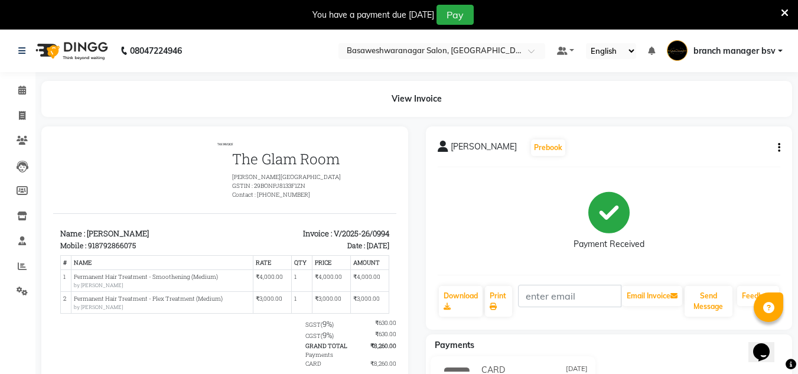
scroll to position [83, 0]
